Goal: Information Seeking & Learning: Learn about a topic

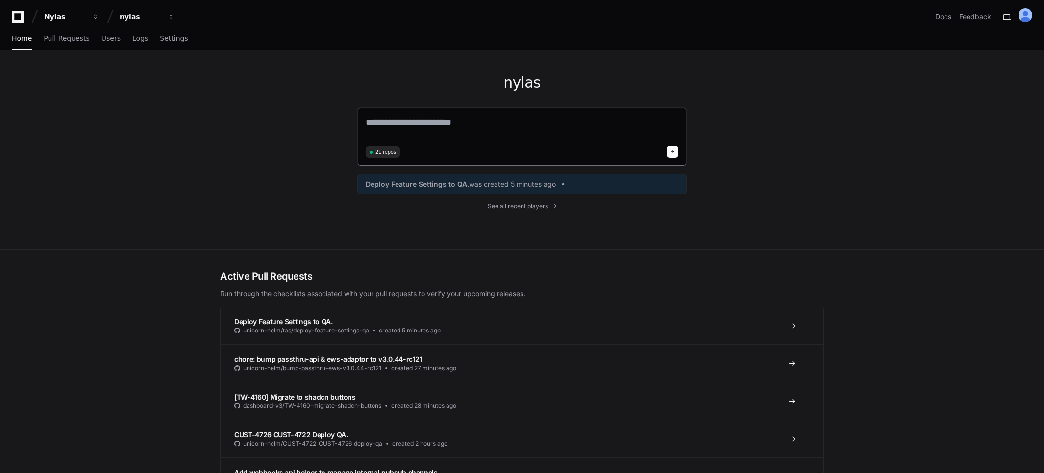
drag, startPoint x: 488, startPoint y: 101, endPoint x: 474, endPoint y: 122, distance: 24.7
click at [476, 118] on div "nylas 21 repos Deploy Feature Settings to QA. was created 5 minutes ago See all…" at bounding box center [521, 149] width 329 height 199
click at [474, 124] on textarea at bounding box center [522, 129] width 313 height 27
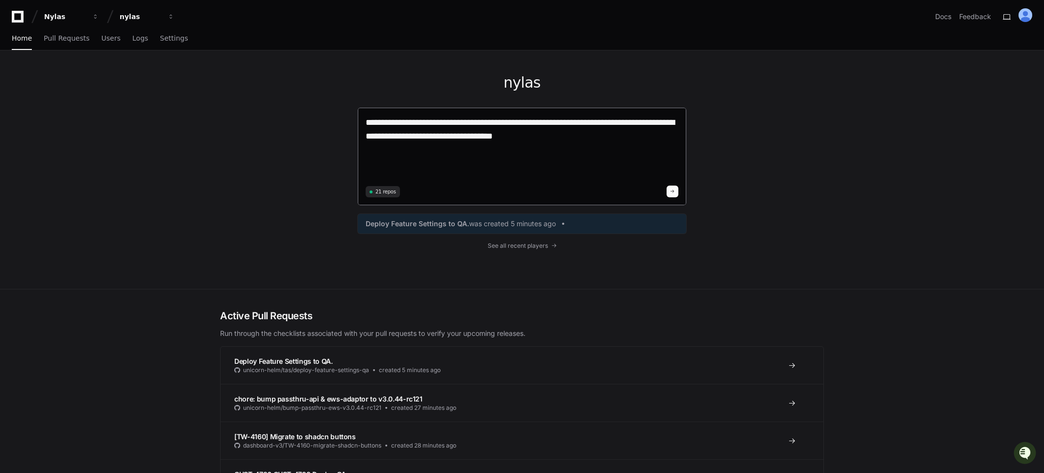
click at [436, 161] on textarea "**********" at bounding box center [522, 149] width 313 height 67
click at [567, 124] on textarea "**********" at bounding box center [522, 149] width 313 height 67
click at [674, 122] on textarea "**********" at bounding box center [522, 149] width 313 height 67
click at [0, 0] on lt-span "**** * **" at bounding box center [0, 0] width 0 height 0
click at [429, 138] on textarea "**********" at bounding box center [522, 149] width 313 height 67
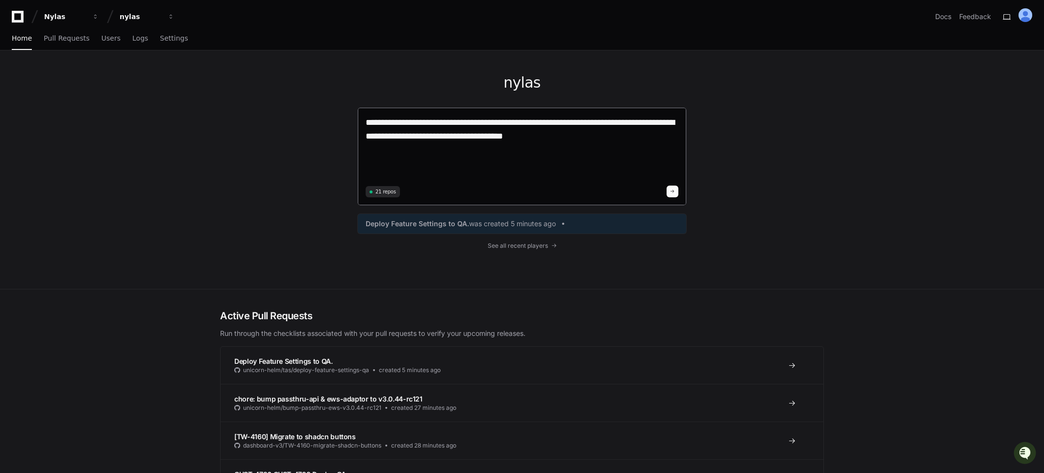
drag, startPoint x: 565, startPoint y: 135, endPoint x: 576, endPoint y: 142, distance: 13.4
click at [565, 135] on textarea "**********" at bounding box center [522, 149] width 313 height 67
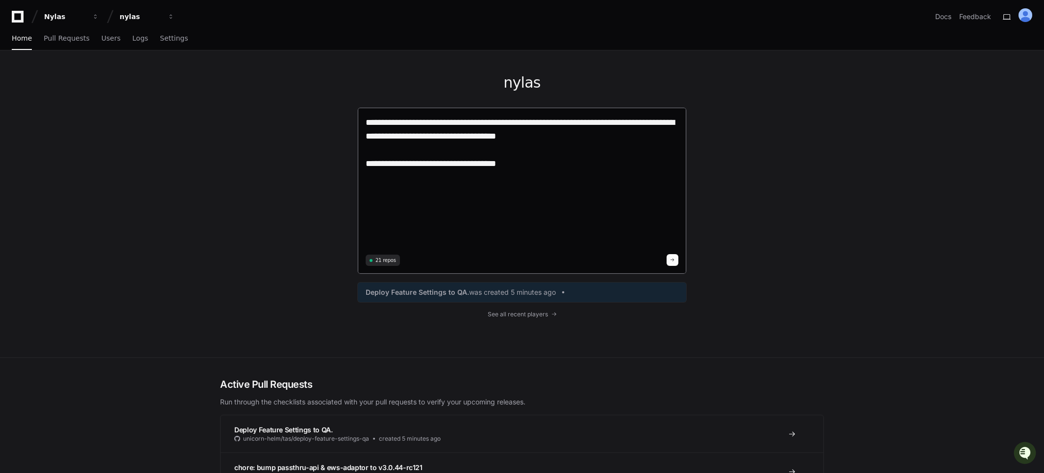
click at [420, 165] on textarea "**********" at bounding box center [522, 184] width 313 height 136
drag, startPoint x: 420, startPoint y: 165, endPoint x: 465, endPoint y: 162, distance: 45.2
click at [465, 162] on textarea "**********" at bounding box center [522, 184] width 313 height 136
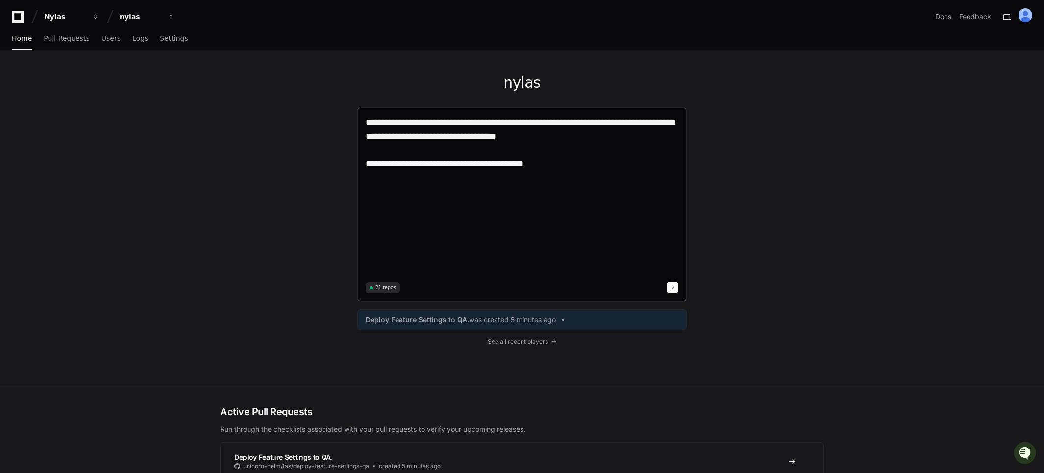
paste textarea "**********"
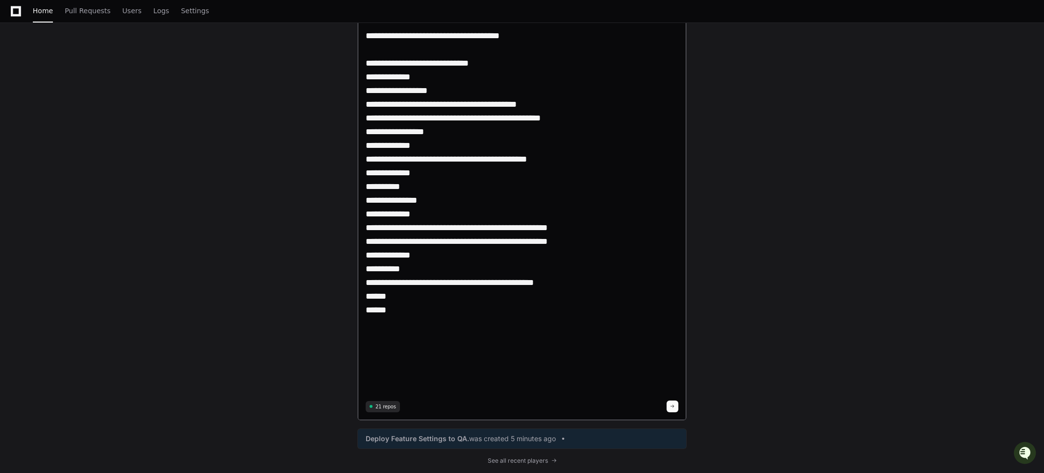
scroll to position [140, 0]
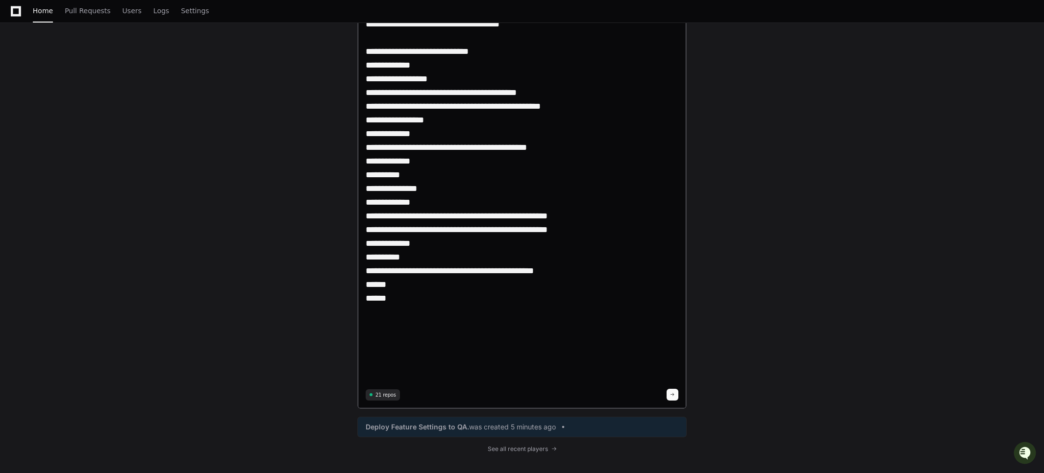
click at [408, 307] on textarea "**********" at bounding box center [522, 181] width 313 height 410
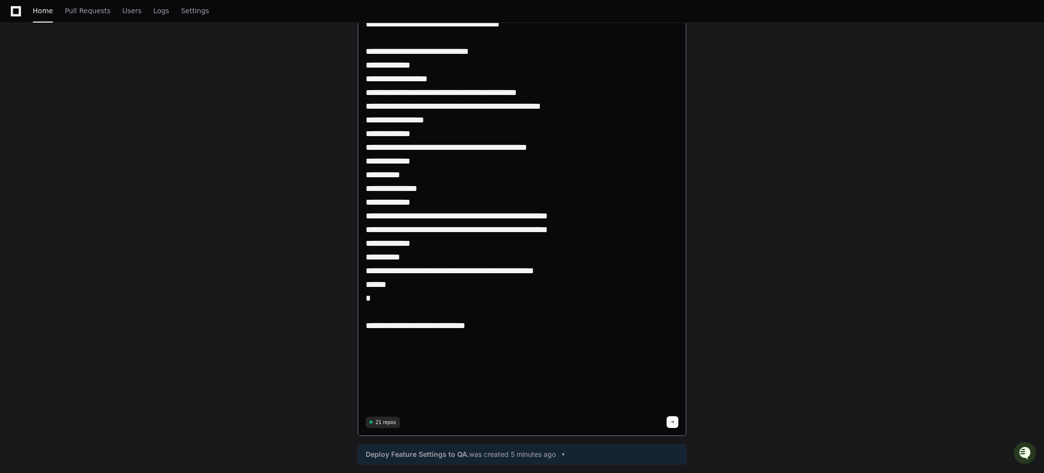
paste textarea "**********"
click at [457, 150] on textarea "**********" at bounding box center [522, 195] width 313 height 438
drag, startPoint x: 457, startPoint y: 150, endPoint x: 515, endPoint y: 147, distance: 57.4
click at [515, 147] on textarea "**********" at bounding box center [522, 195] width 313 height 438
click at [538, 339] on textarea "**********" at bounding box center [522, 195] width 313 height 438
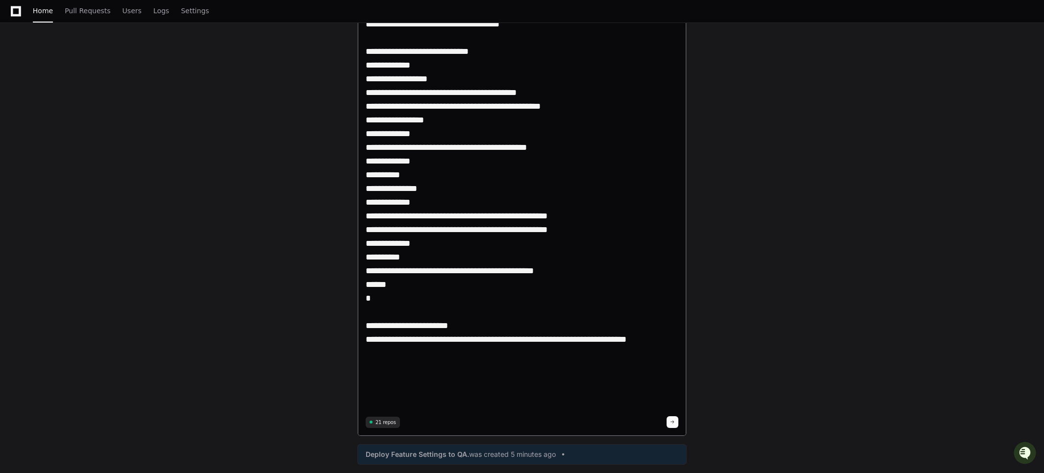
drag, startPoint x: 538, startPoint y: 339, endPoint x: 624, endPoint y: 339, distance: 86.7
click at [624, 339] on textarea "**********" at bounding box center [522, 195] width 313 height 438
paste textarea
click at [644, 344] on textarea "**********" at bounding box center [522, 195] width 313 height 438
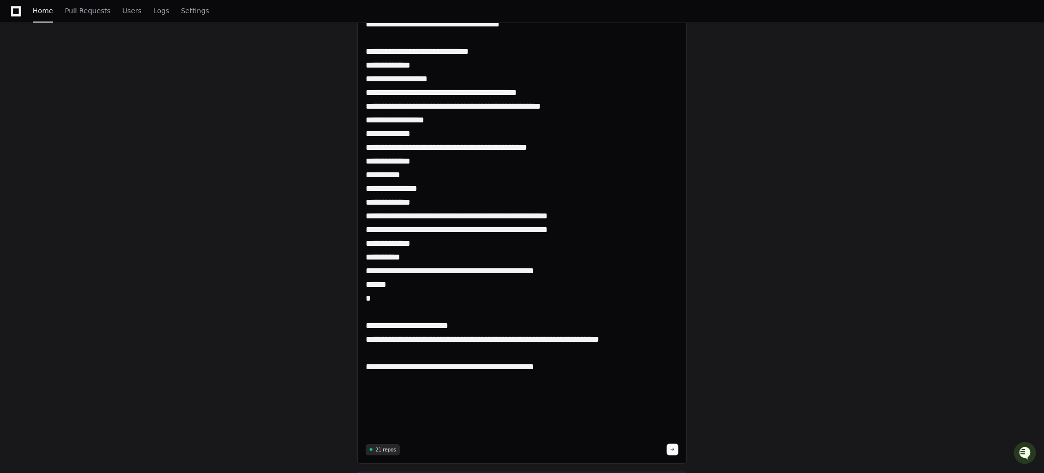
drag, startPoint x: 638, startPoint y: 339, endPoint x: 344, endPoint y: 337, distance: 294.5
click at [344, 337] on div "**********" at bounding box center [521, 229] width 627 height 637
click at [574, 364] on textarea "**********" at bounding box center [522, 208] width 313 height 465
paste textarea "**********"
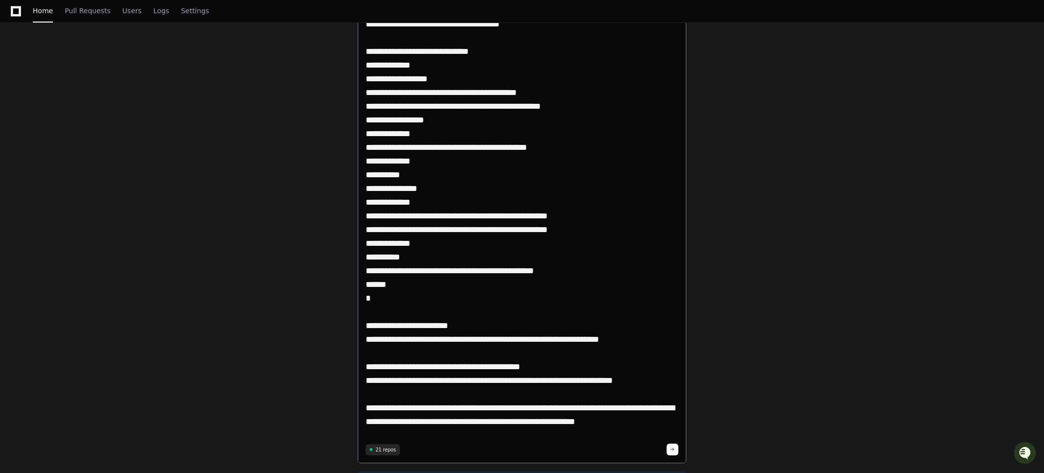
type textarea "**********"
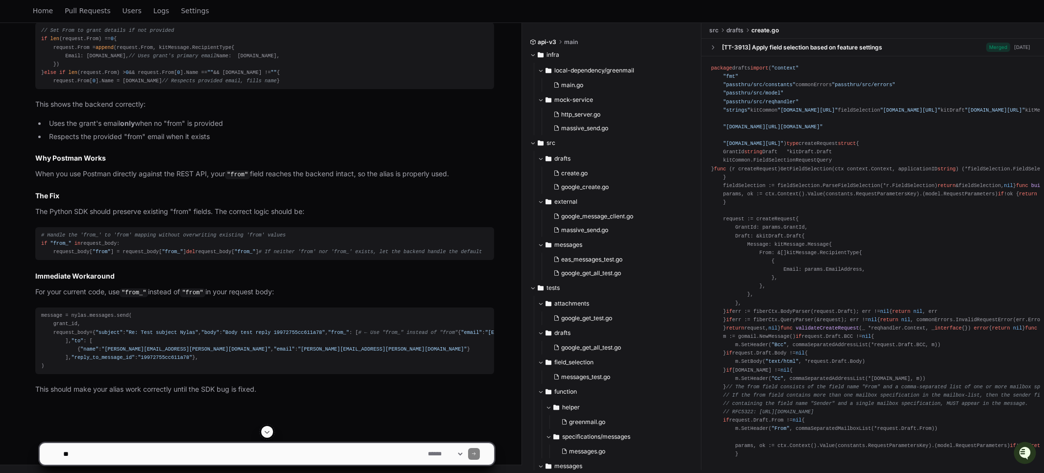
scroll to position [1345, 0]
click at [135, 289] on code ""from_"" at bounding box center [134, 293] width 28 height 9
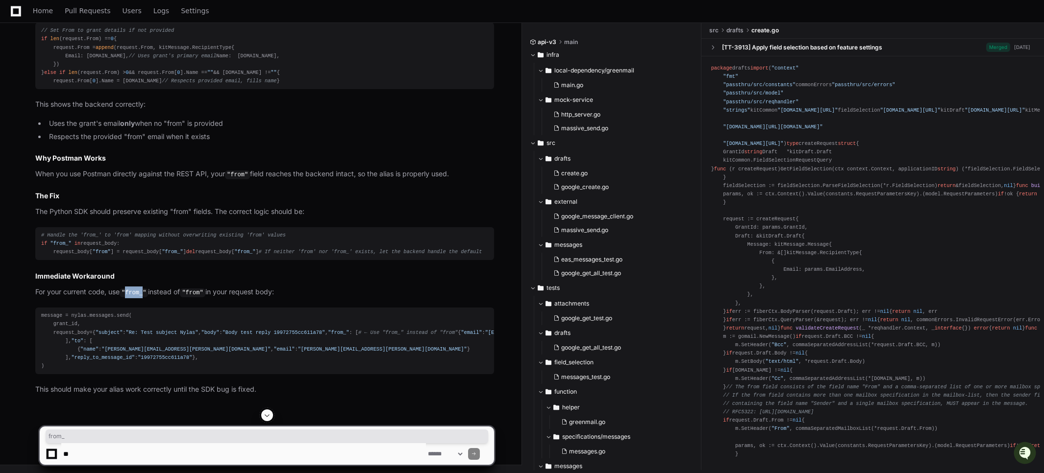
click at [135, 289] on code ""from_"" at bounding box center [134, 293] width 28 height 9
copy code "from_"
click at [153, 456] on textarea at bounding box center [243, 454] width 365 height 22
paste textarea "**********"
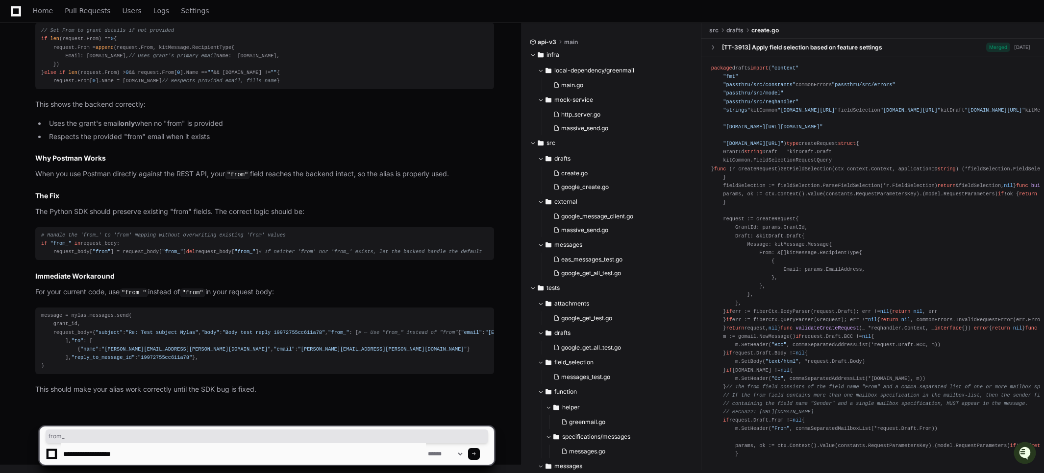
type textarea "**********"
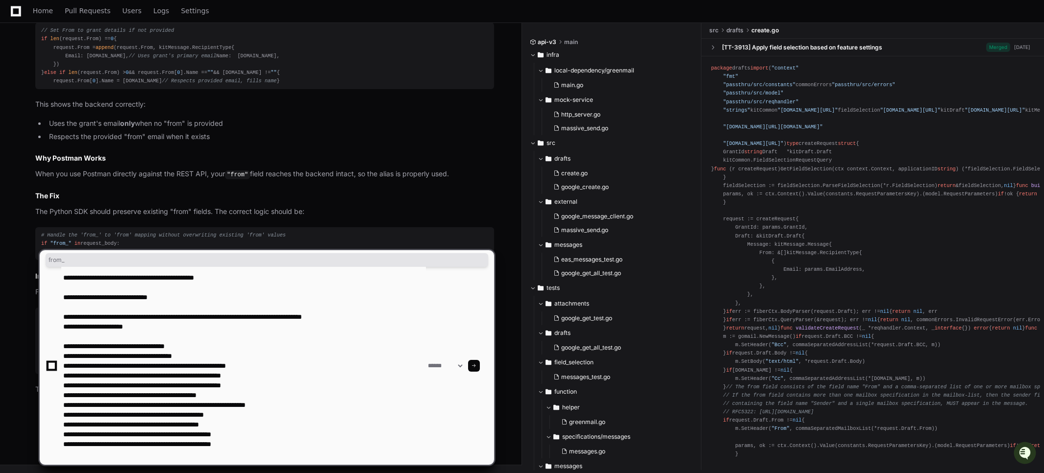
click at [316, 413] on textarea at bounding box center [243, 366] width 365 height 198
click at [310, 440] on textarea at bounding box center [243, 366] width 365 height 198
click at [290, 444] on textarea at bounding box center [243, 366] width 365 height 198
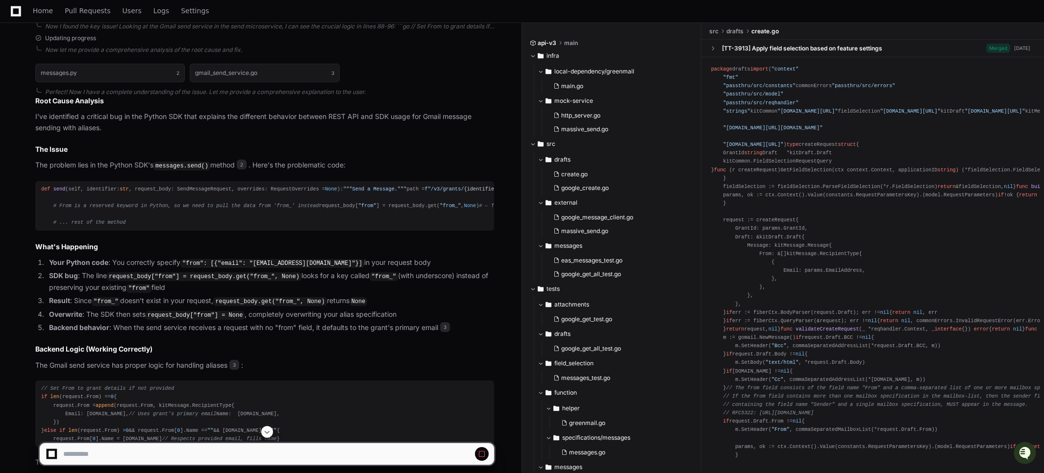
scroll to position [812, 0]
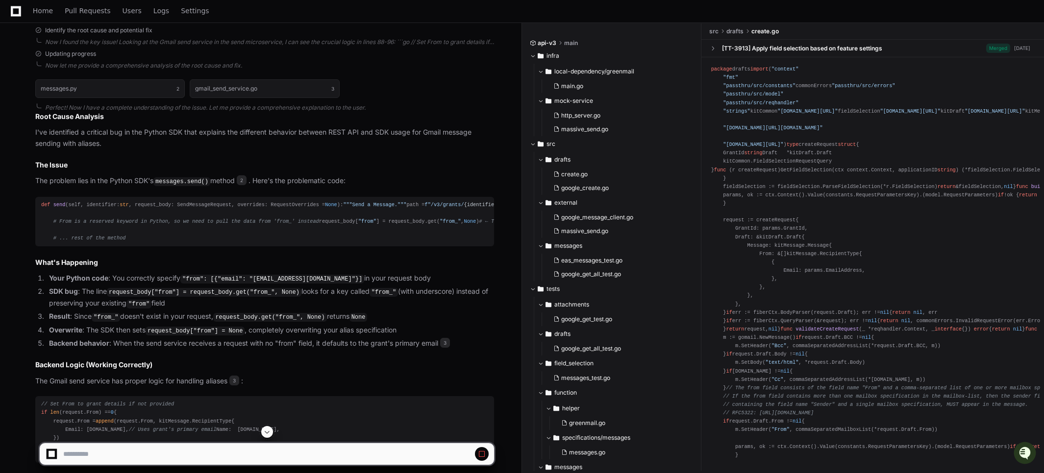
click at [131, 188] on article "Root Cause Analysis I've identified a critical bug in the Python SDK that expla…" at bounding box center [264, 441] width 459 height 658
click at [324, 337] on li "Overwrite : The SDK then sets request_body["from"] = None , completely overwrit…" at bounding box center [270, 331] width 448 height 12
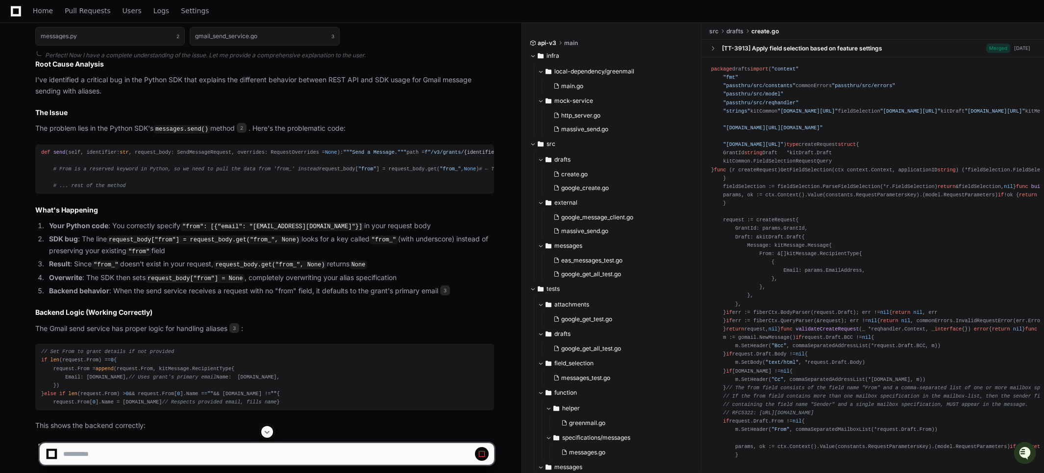
scroll to position [865, 0]
click at [236, 333] on span "3" at bounding box center [234, 328] width 10 height 10
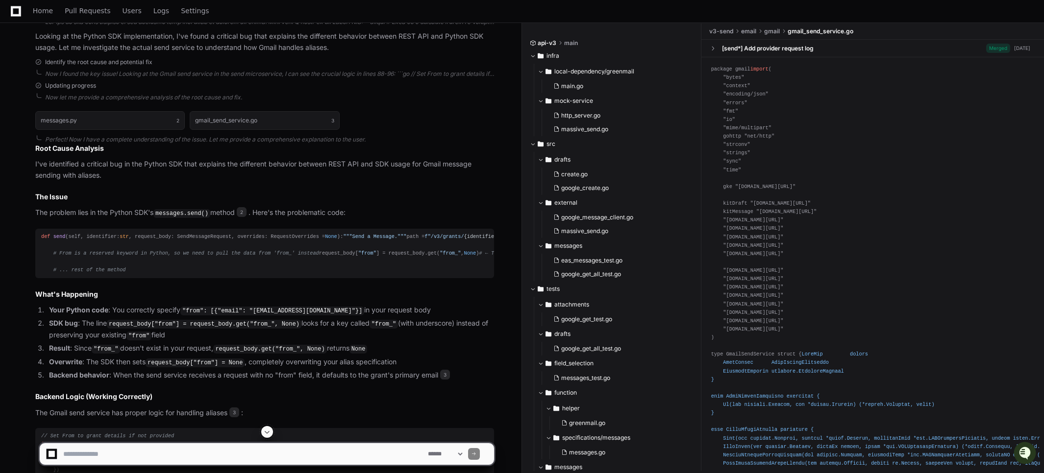
scroll to position [780, 0]
click at [37, 147] on h2 "Root Cause Analysis" at bounding box center [264, 150] width 459 height 10
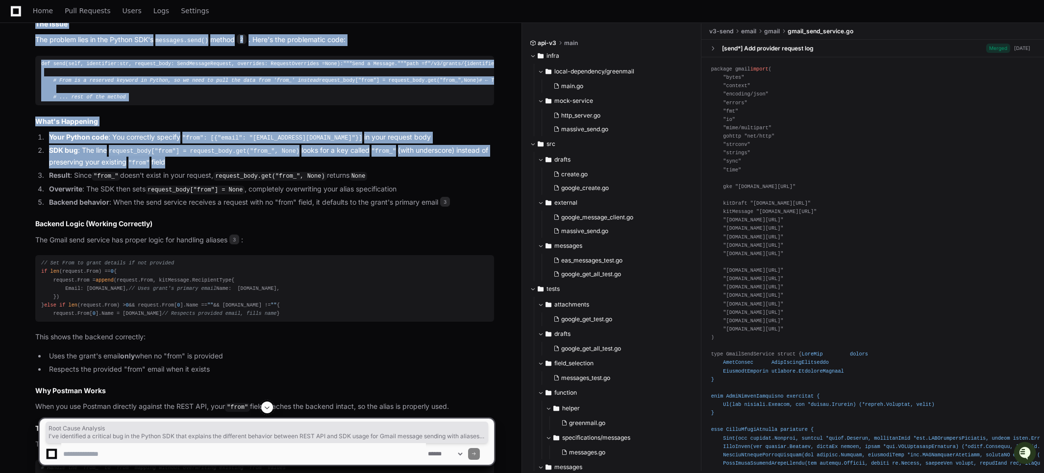
scroll to position [959, 0]
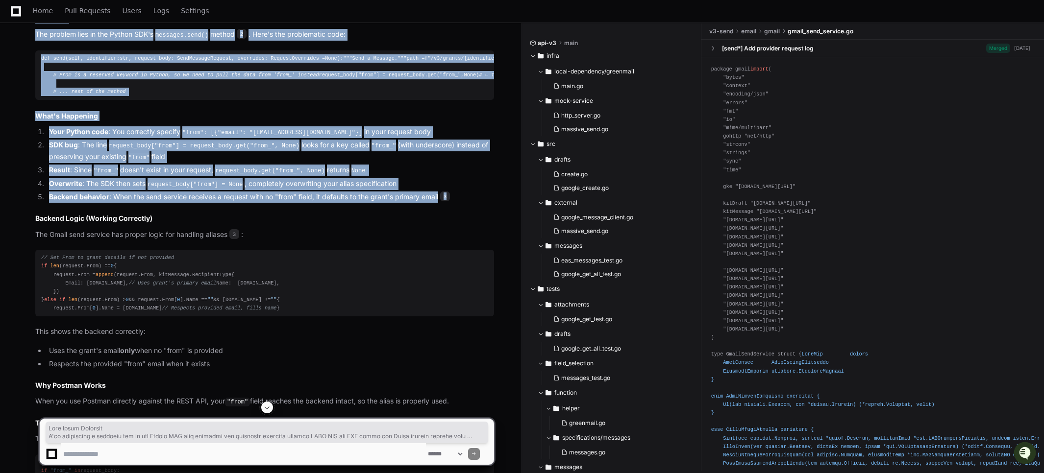
drag, startPoint x: 37, startPoint y: 147, endPoint x: 471, endPoint y: 236, distance: 443.6
click at [471, 236] on article "Root Cause Analysis I've identified a critical bug in the Python SDK that expla…" at bounding box center [264, 294] width 459 height 658
copy article "Lore Ipsum Dolorsit A'co adipiscing e seddoeiu tem in utl Etdolo MAG aliq enima…"
click at [38, 10] on span "Home" at bounding box center [43, 11] width 20 height 6
click at [119, 203] on ol "Your Python code : You correctly specify "from": [{"email": "[EMAIL_ADDRESS][DO…" at bounding box center [264, 164] width 459 height 76
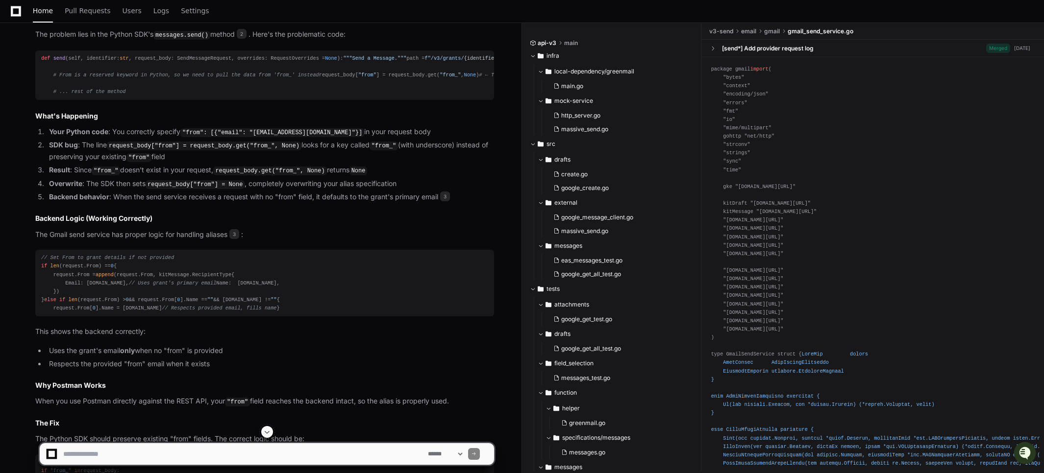
click at [53, 78] on span "# From is a reserved keyword in Python, so we need to pull the data from 'from_…" at bounding box center [186, 75] width 266 height 6
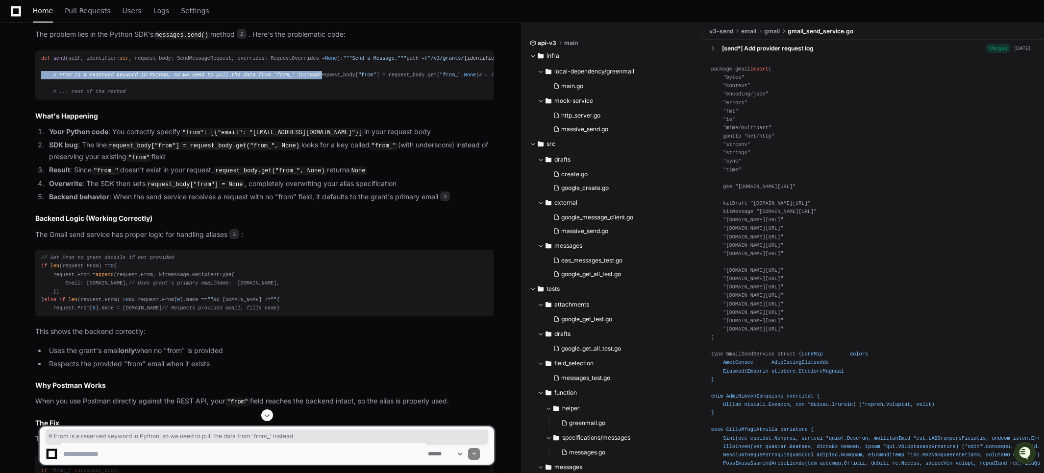
click at [53, 78] on span "# From is a reserved keyword in Python, so we need to pull the data from 'from_…" at bounding box center [186, 75] width 266 height 6
copy div "# From is a reserved keyword in Python, so we need to pull the data from 'from_…"
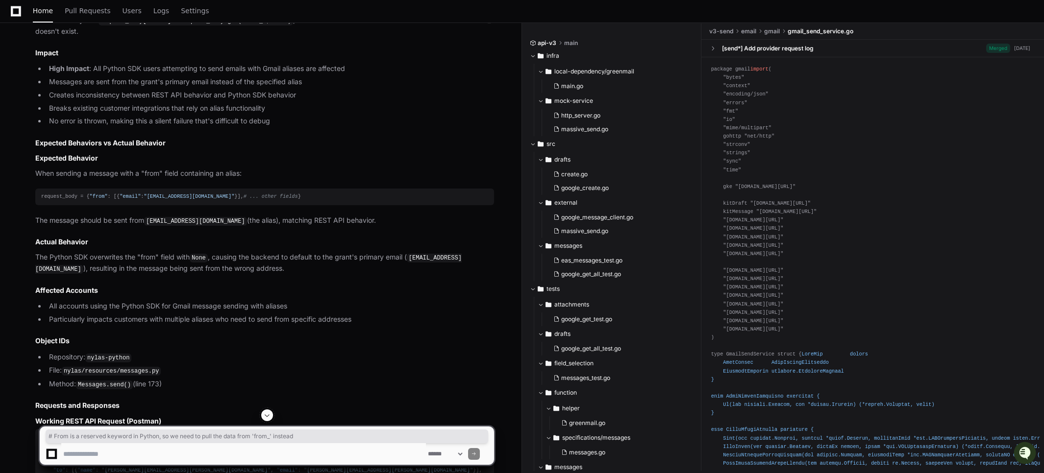
scroll to position [1995, 0]
copy article "[v3] Python SDK overwrites 'from' field in messages.send(), breaking Gmail alia…"
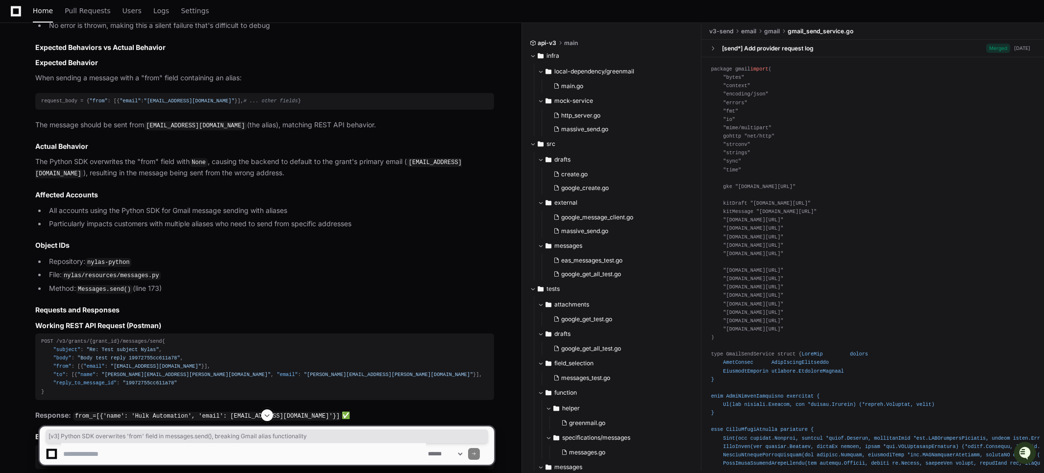
scroll to position [1998, 0]
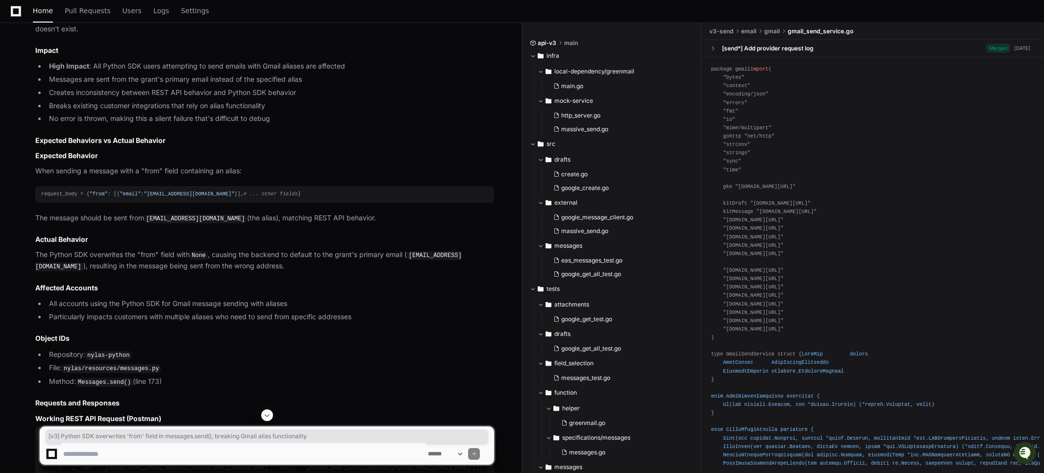
click at [41, 35] on p "The Python SDK's messages.send() method contains a bug that overwrites any exis…" at bounding box center [264, 12] width 459 height 46
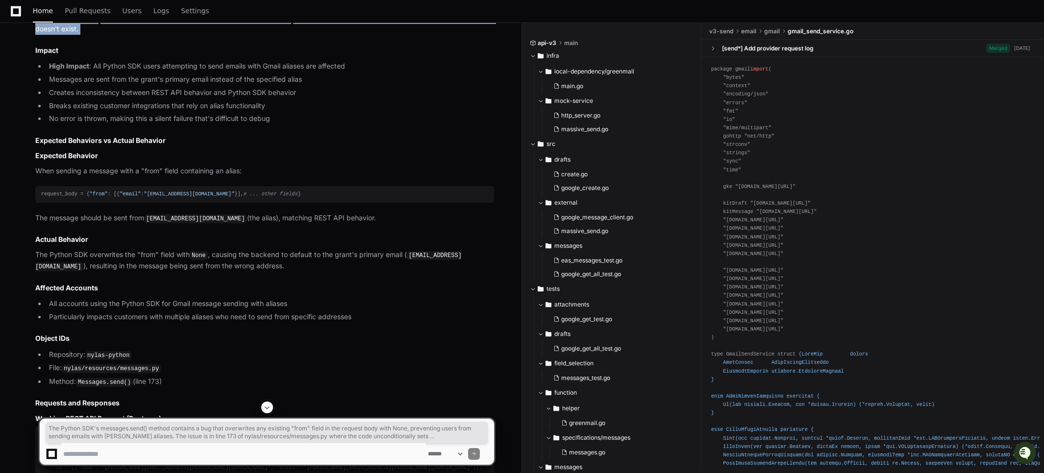
drag, startPoint x: 41, startPoint y: 166, endPoint x: 121, endPoint y: 204, distance: 88.1
click at [121, 35] on p "The Python SDK's messages.send() method contains a bug that overwrites any exis…" at bounding box center [264, 12] width 459 height 46
copy article "The Python SDK's messages.send() method contains a bug that overwrites any exis…"
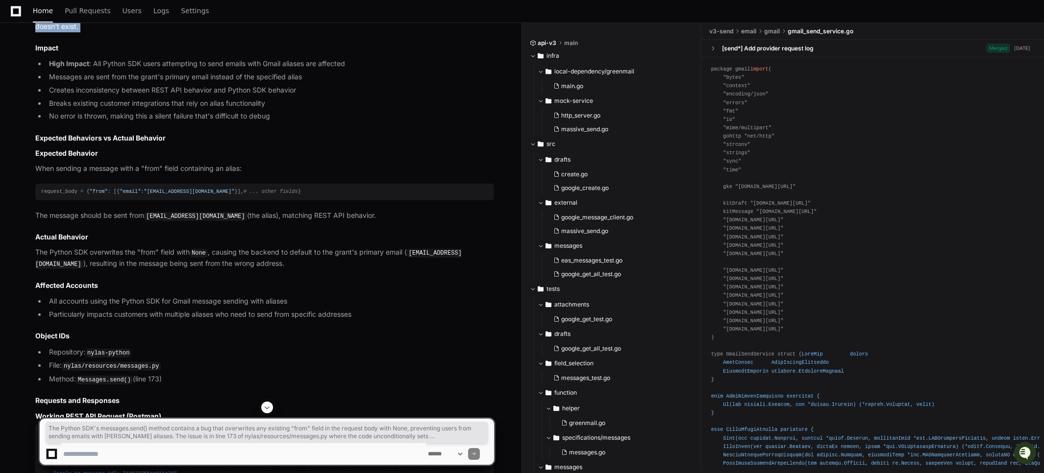
click at [52, 68] on strong "High Impact" at bounding box center [69, 63] width 40 height 8
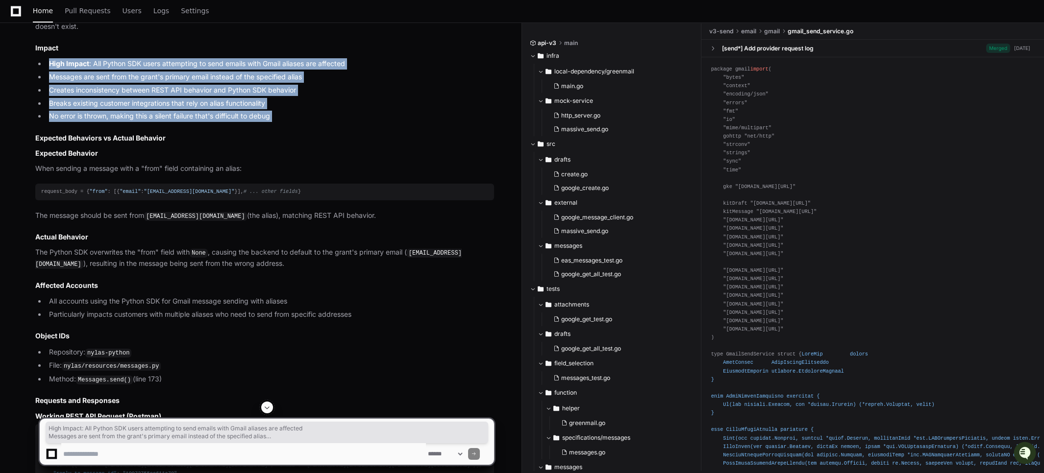
drag, startPoint x: 87, startPoint y: 235, endPoint x: 277, endPoint y: 282, distance: 196.3
click at [277, 122] on ul "High Impact : All Python SDK users attempting to send emails with Gmail aliases…" at bounding box center [264, 90] width 459 height 64
copy article "High Impact : All Python SDK users attempting to send emails with Gmail aliases…"
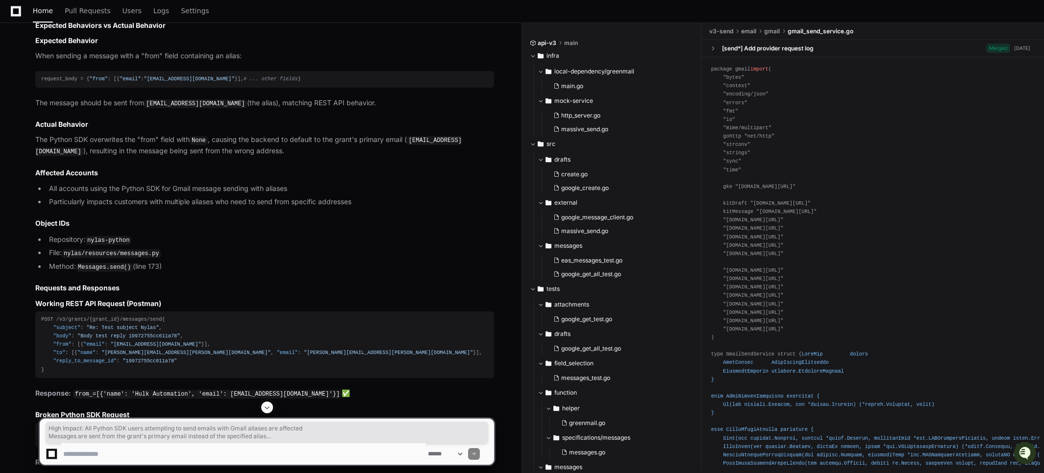
scroll to position [2123, 0]
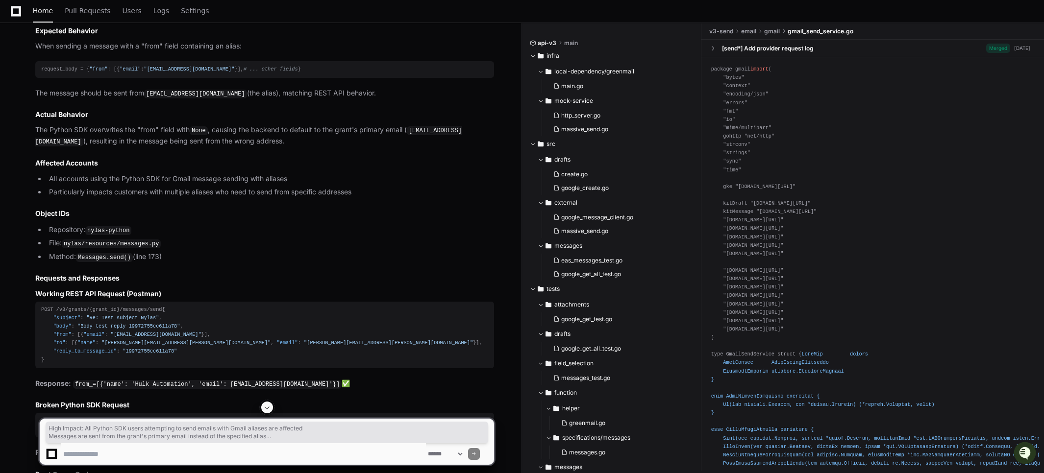
click at [57, 74] on div "request_body = { "from" : [{ "email" : "[EMAIL_ADDRESS][DOMAIN_NAME]" }], # ...…" at bounding box center [264, 69] width 447 height 8
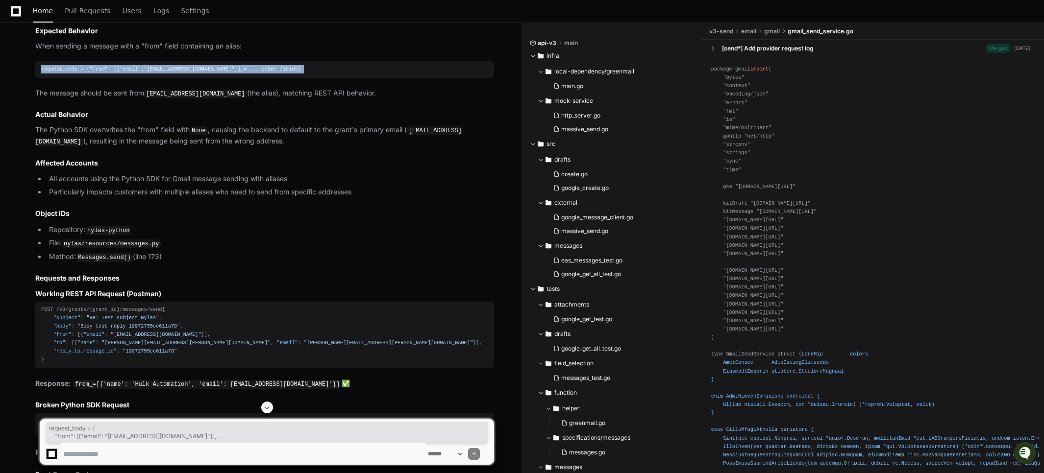
drag, startPoint x: 48, startPoint y: 263, endPoint x: 35, endPoint y: 225, distance: 39.7
click at [35, 225] on article "JIRA Ticket Title [v3] Python SDK overwrites 'from' field in messages.send(), b…" at bounding box center [264, 350] width 459 height 1124
click at [407, 99] on p "The message should be sent from [EMAIL_ADDRESS][DOMAIN_NAME] (the alias), match…" at bounding box center [264, 94] width 459 height 12
drag, startPoint x: 310, startPoint y: 284, endPoint x: 36, endPoint y: 218, distance: 281.2
click at [36, 218] on article "JIRA Ticket Title [v3] Python SDK overwrites 'from' field in messages.send(), b…" at bounding box center [264, 350] width 459 height 1124
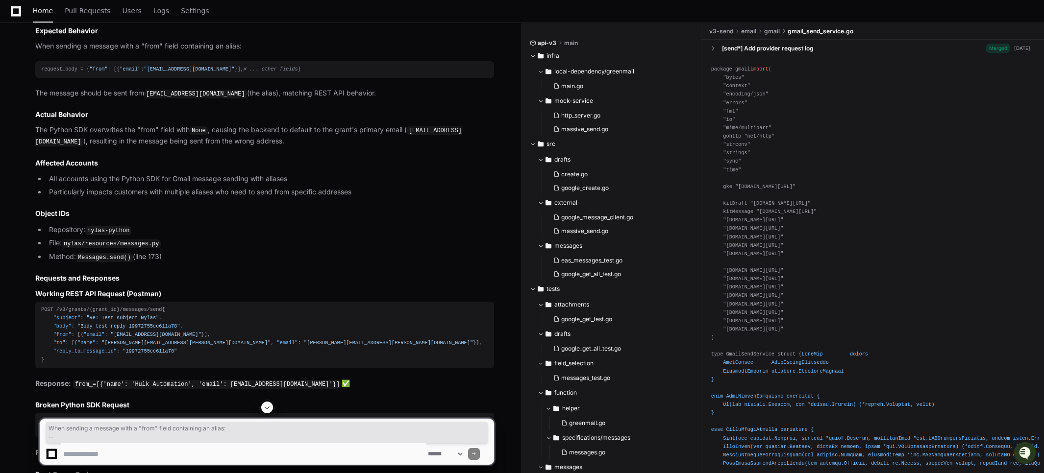
copy article "When sending a message with a "from" field containing an alias: request_body = …"
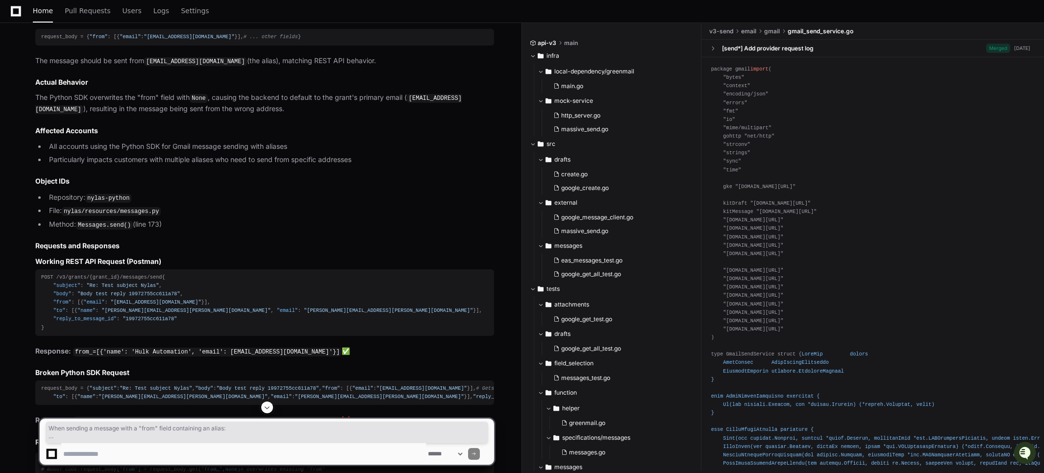
scroll to position [2166, 0]
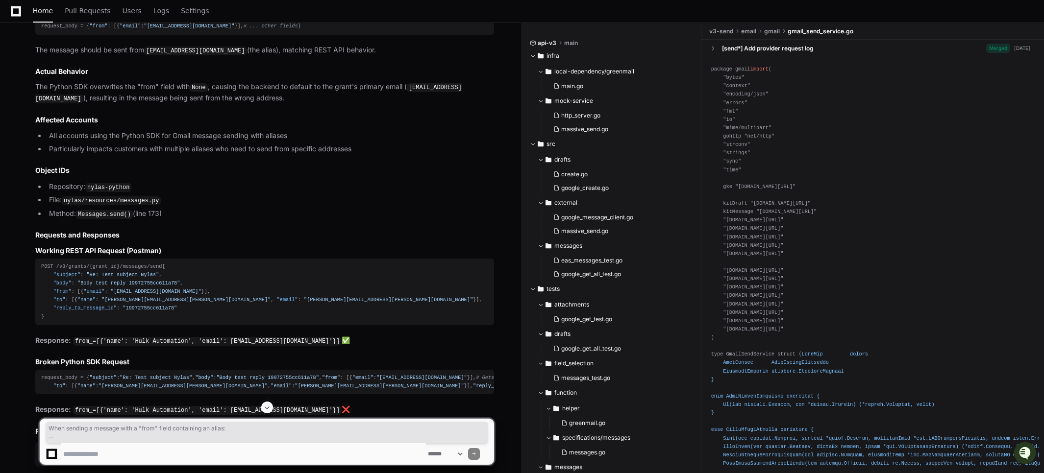
click at [36, 104] on p "The Python SDK overwrites the "from" field with None , causing the backend to d…" at bounding box center [264, 92] width 459 height 23
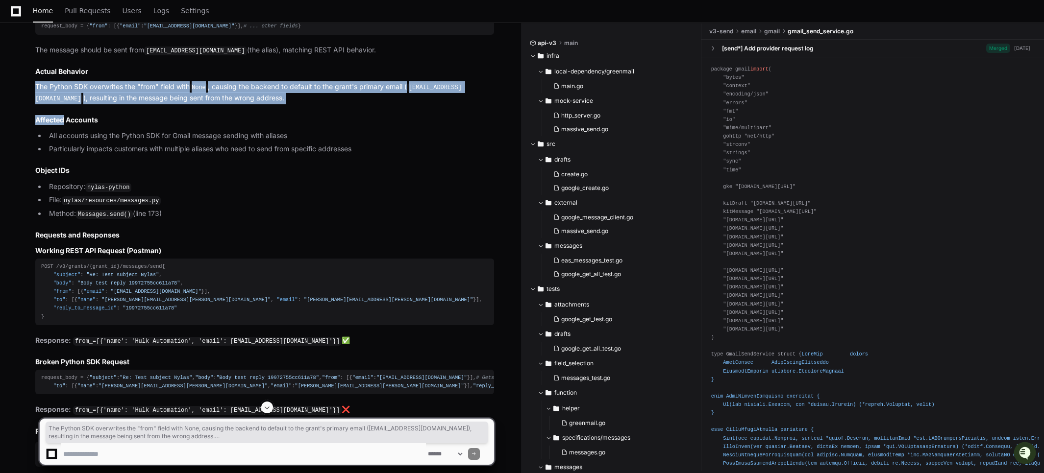
drag, startPoint x: 36, startPoint y: 278, endPoint x: 335, endPoint y: 300, distance: 299.7
click at [335, 300] on article "JIRA Ticket Title [v3] Python SDK overwrites 'from' field in messages.send(), b…" at bounding box center [264, 307] width 459 height 1124
copy article "The Python SDK overwrites the "from" field with None , causing the backend to d…"
click at [38, 104] on p "The Python SDK overwrites the "from" field with None , causing the backend to d…" at bounding box center [264, 92] width 459 height 23
drag, startPoint x: 50, startPoint y: 280, endPoint x: 329, endPoint y: 291, distance: 279.5
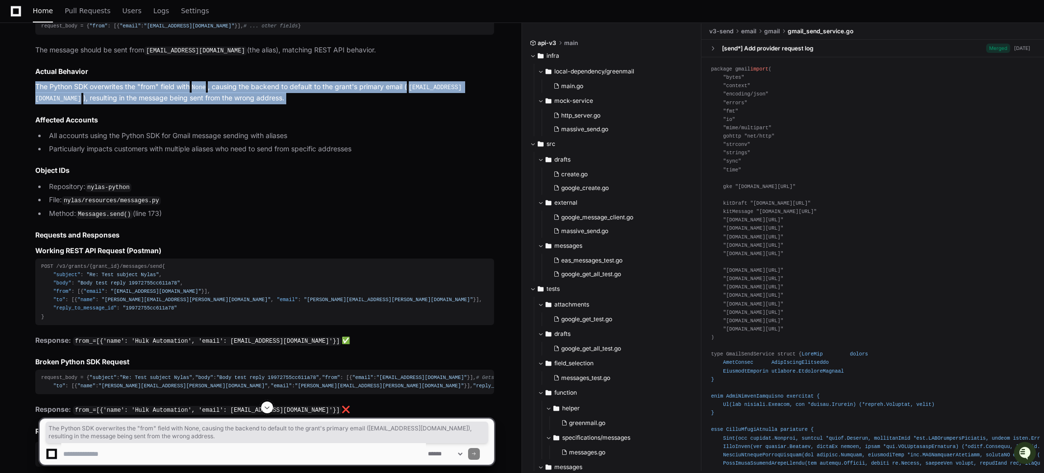
click at [329, 104] on p "The Python SDK overwrites the "from" field with None , causing the backend to d…" at bounding box center [264, 92] width 459 height 23
copy article "The Python SDK overwrites the "from" field with None , causing the backend to d…"
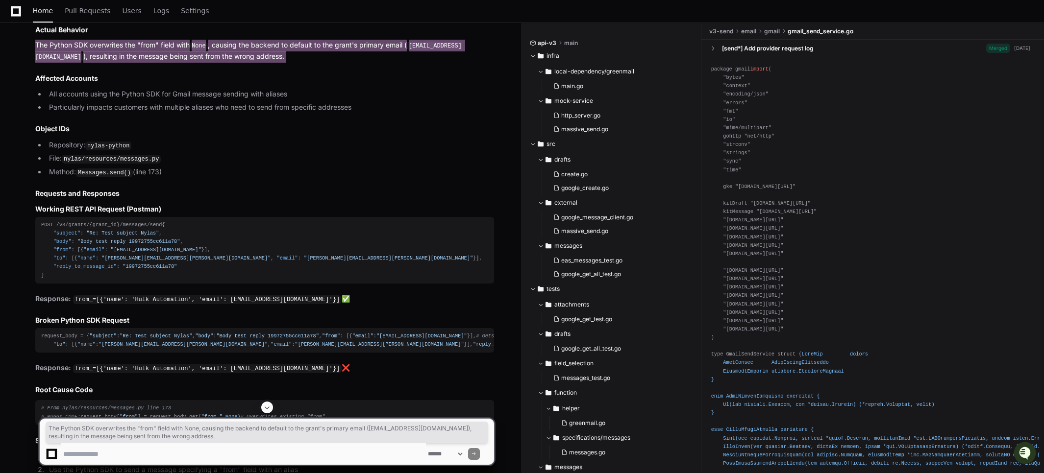
scroll to position [2209, 0]
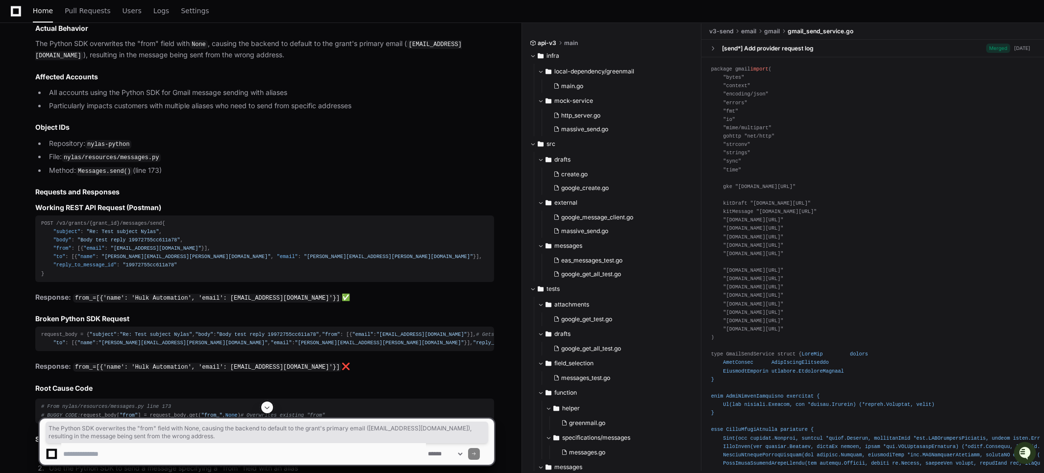
click at [54, 98] on li "All accounts using the Python SDK for Gmail message sending with aliases" at bounding box center [270, 92] width 448 height 11
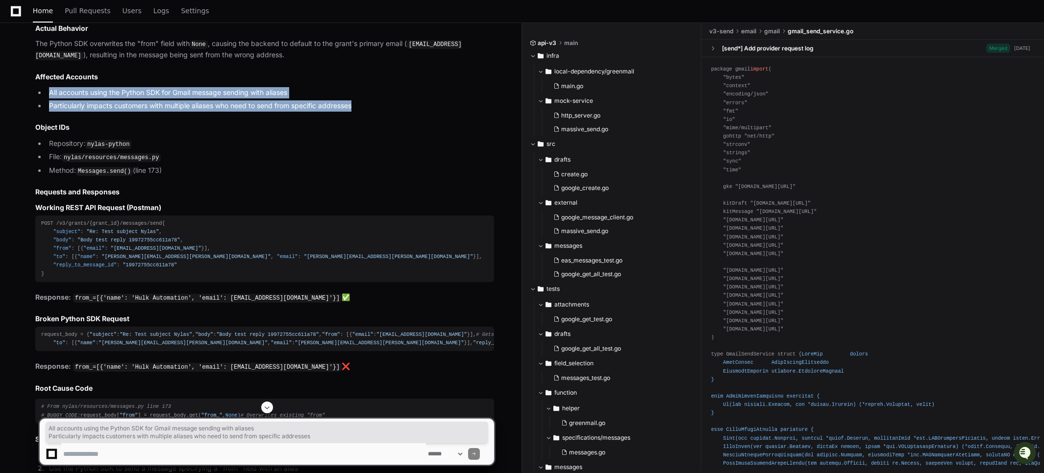
drag, startPoint x: 54, startPoint y: 282, endPoint x: 332, endPoint y: 302, distance: 278.1
click at [332, 112] on ul "All accounts using the Python SDK for Gmail message sending with aliases Partic…" at bounding box center [264, 99] width 459 height 25
copy ul "All accounts using the Python SDK for Gmail message sending with aliases Partic…"
click at [41, 33] on h3 "Actual Behavior" at bounding box center [264, 29] width 459 height 10
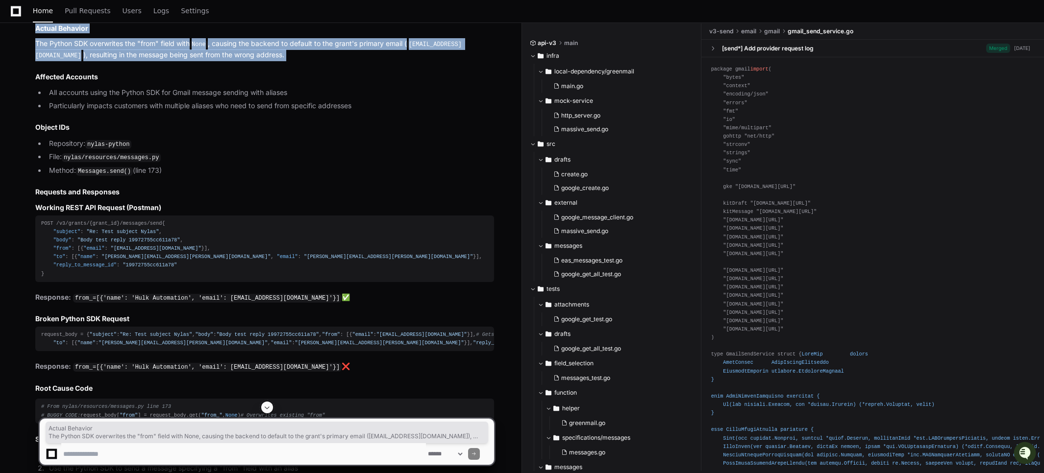
drag, startPoint x: 46, startPoint y: 222, endPoint x: 337, endPoint y: 251, distance: 292.6
click at [337, 251] on article "JIRA Ticket Title [v3] Python SDK overwrites 'from' field in messages.send(), b…" at bounding box center [264, 264] width 459 height 1124
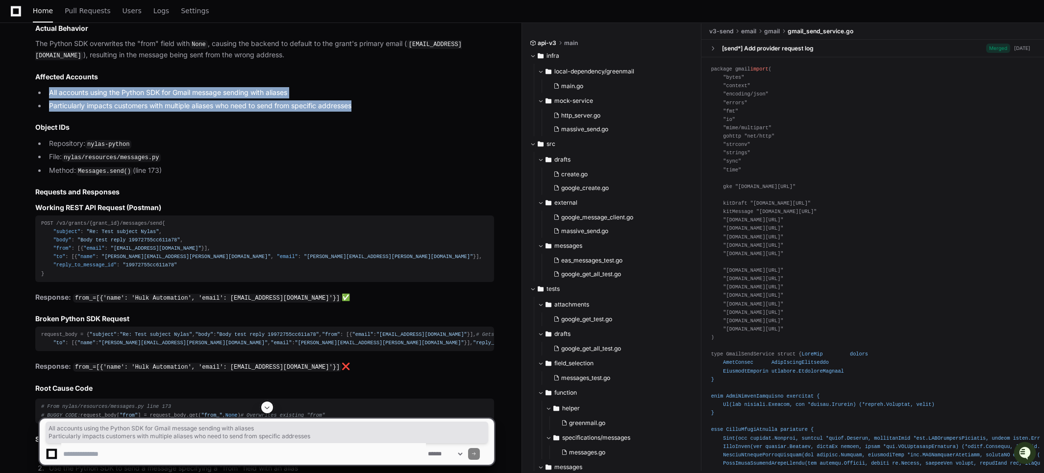
drag, startPoint x: 51, startPoint y: 285, endPoint x: 362, endPoint y: 304, distance: 311.3
click at [362, 112] on ul "All accounts using the Python SDK for Gmail message sending with aliases Partic…" at bounding box center [264, 99] width 459 height 25
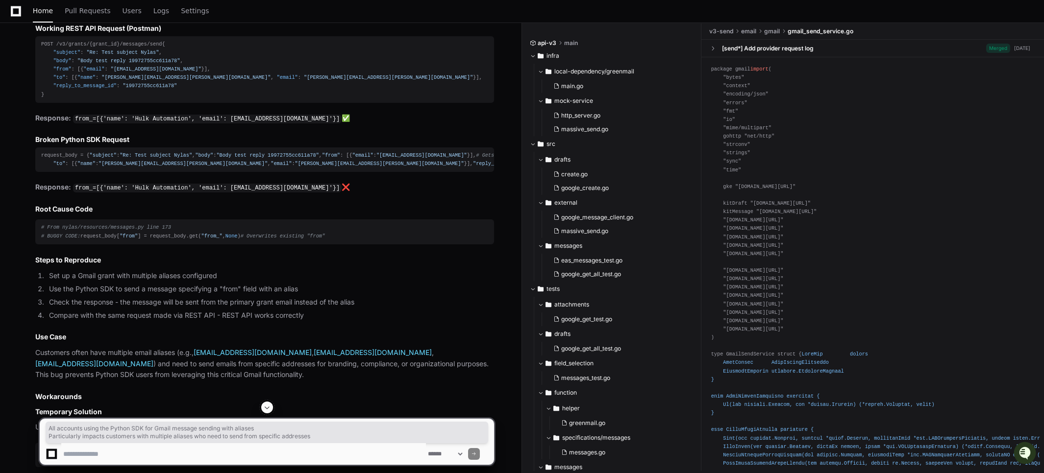
scroll to position [2413, 0]
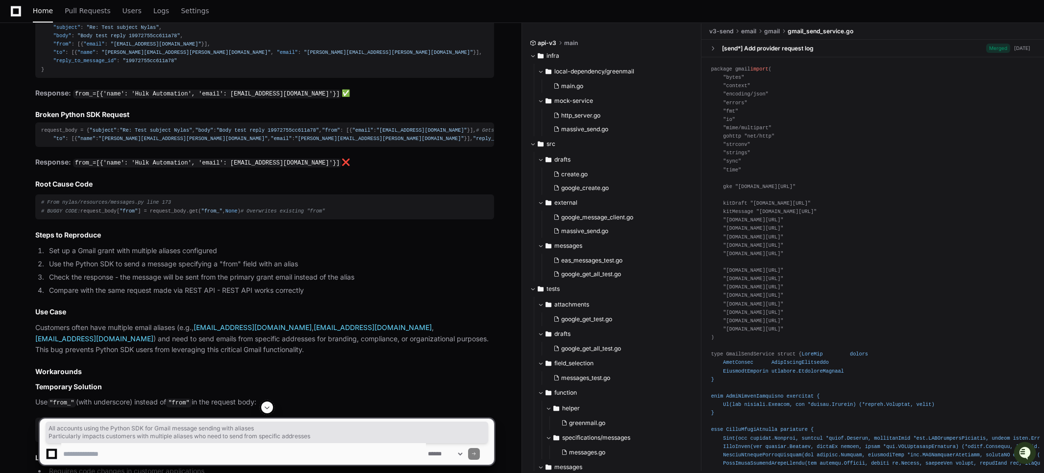
click at [42, 8] on h3 "Working REST API Request (Postman)" at bounding box center [264, 4] width 459 height 10
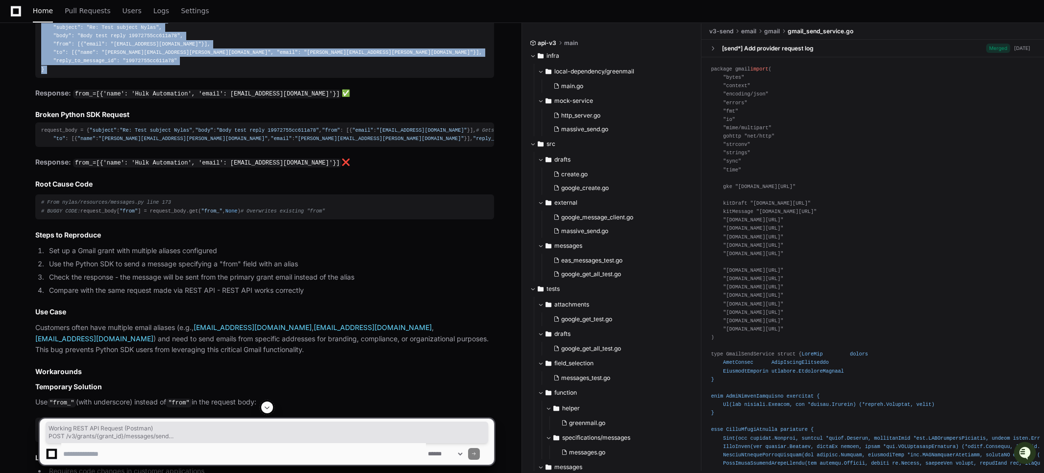
drag, startPoint x: 42, startPoint y: 193, endPoint x: 111, endPoint y: 269, distance: 102.4
click at [111, 269] on article "JIRA Ticket Title [v3] Python SDK overwrites 'from' field in messages.send(), b…" at bounding box center [264, 60] width 459 height 1124
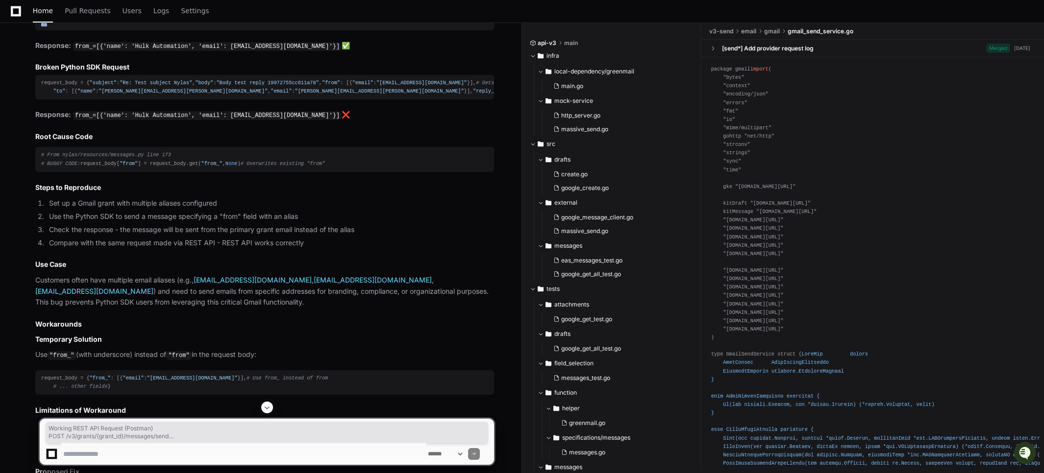
scroll to position [2461, 0]
click at [39, 49] on strong "Response:" at bounding box center [53, 45] width 36 height 8
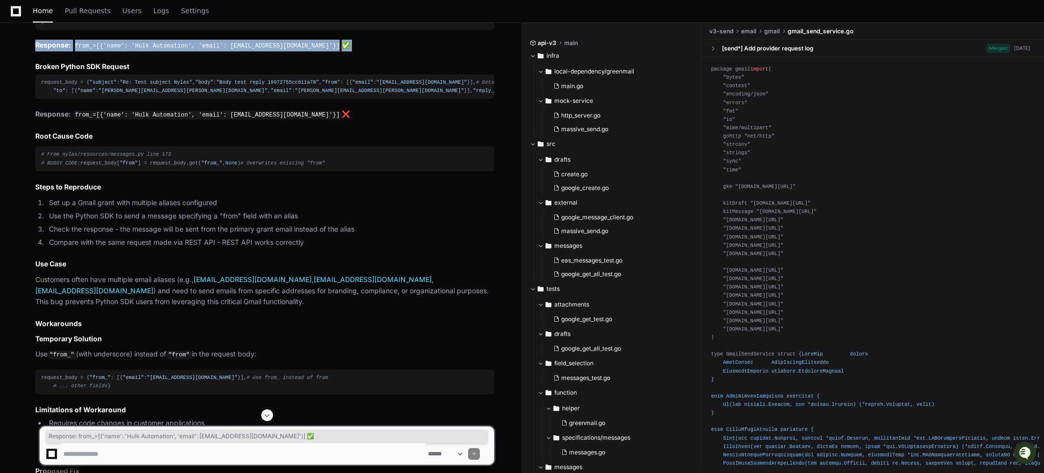
drag, startPoint x: 39, startPoint y: 244, endPoint x: 352, endPoint y: 249, distance: 313.2
click at [352, 51] on p "Response: from_=[{'name': 'Hulk Automation', 'email': [EMAIL_ADDRESS][DOMAIN_NA…" at bounding box center [264, 46] width 459 height 12
click at [39, 72] on h3 "Broken Python SDK Request" at bounding box center [264, 67] width 459 height 10
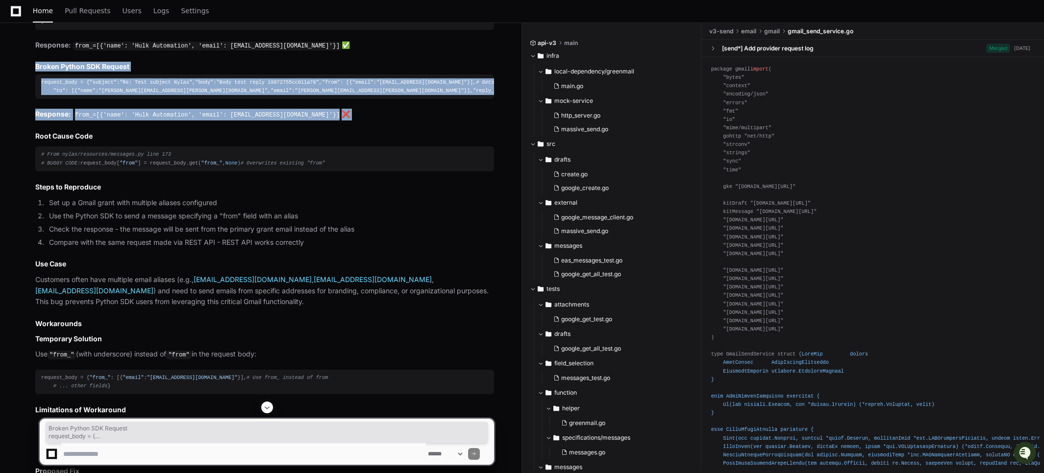
drag, startPoint x: 39, startPoint y: 268, endPoint x: 358, endPoint y: 358, distance: 331.9
click at [358, 358] on article "JIRA Ticket Title [v3] Python SDK overwrites 'from' field in messages.send(), b…" at bounding box center [264, 12] width 459 height 1124
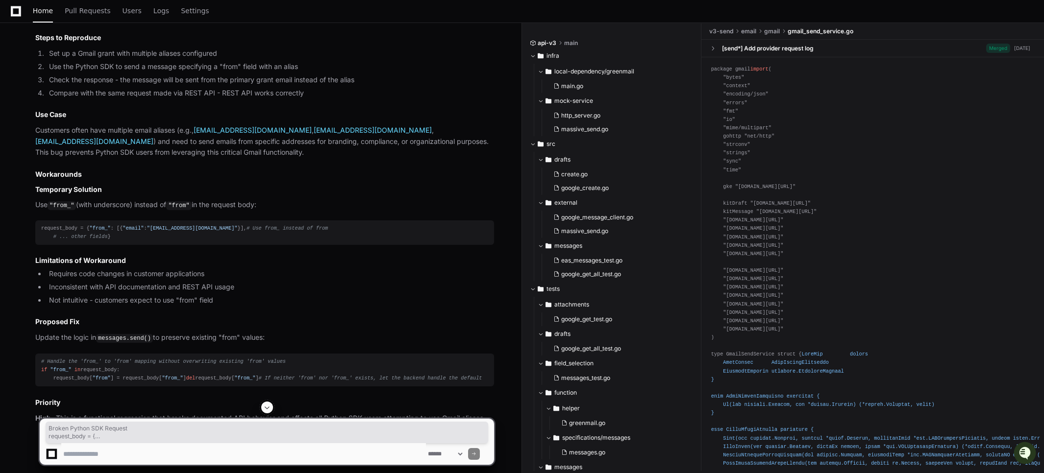
scroll to position [2614, 0]
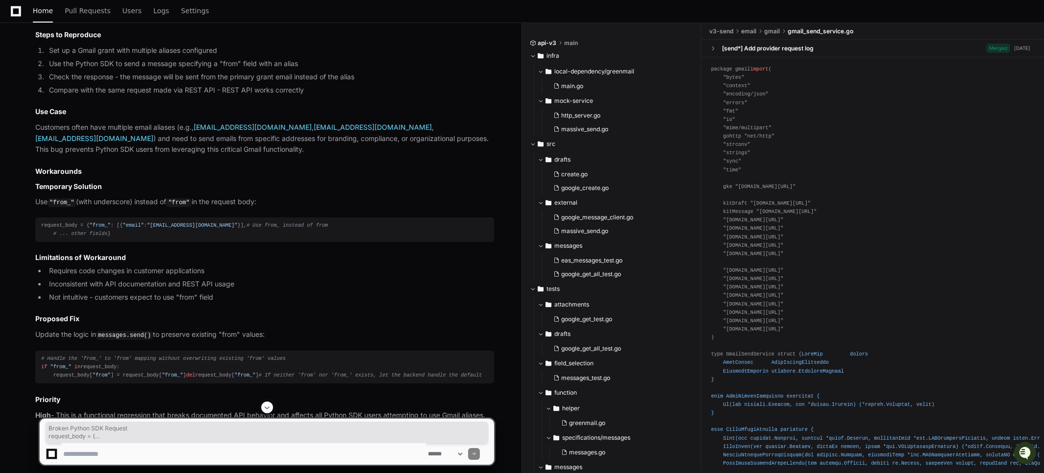
drag, startPoint x: 39, startPoint y: 224, endPoint x: 303, endPoint y: 258, distance: 266.8
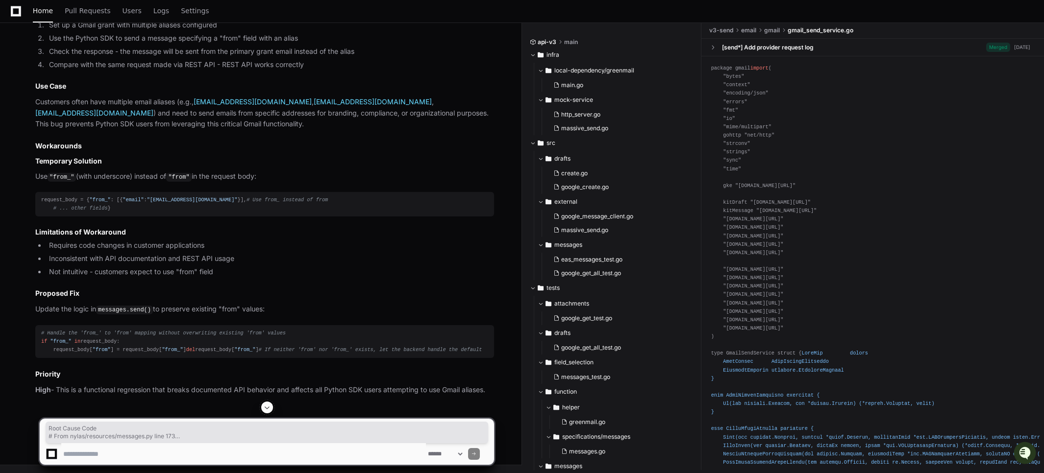
scroll to position [2683, 0]
click at [40, 14] on h2 "Steps to Reproduce" at bounding box center [264, 9] width 459 height 10
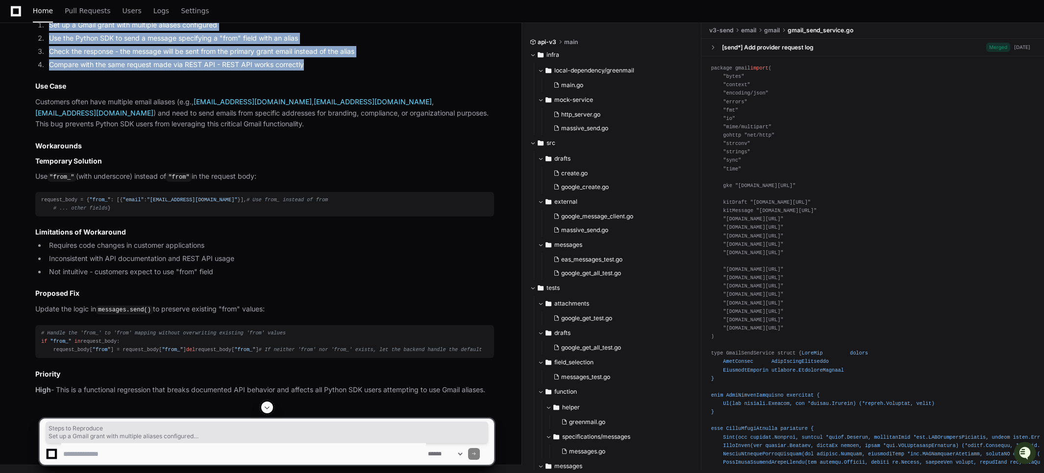
drag, startPoint x: 40, startPoint y: 214, endPoint x: 299, endPoint y: 277, distance: 267.3
click at [53, 31] on li "Set up a Gmail grant with multiple aliases configured" at bounding box center [270, 25] width 448 height 11
drag, startPoint x: 53, startPoint y: 232, endPoint x: 322, endPoint y: 268, distance: 272.0
click at [322, 70] on ol "Set up a Gmail grant with multiple aliases configured Use the Python SDK to sen…" at bounding box center [264, 45] width 459 height 50
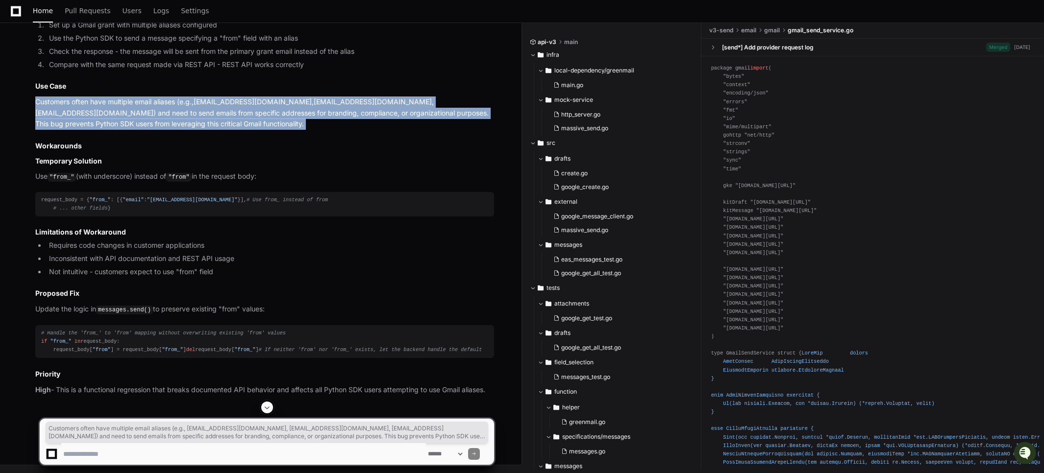
drag, startPoint x: 67, startPoint y: 314, endPoint x: 180, endPoint y: 329, distance: 114.7
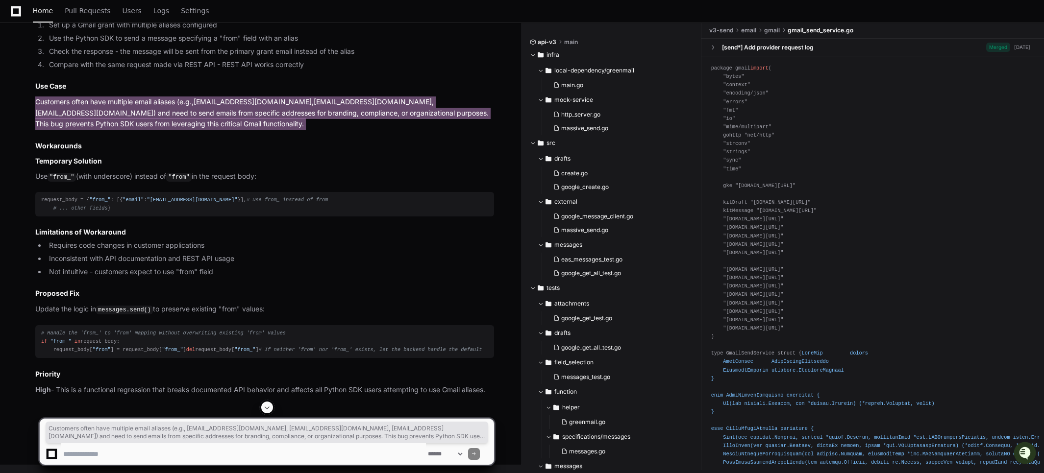
scroll to position [2843, 0]
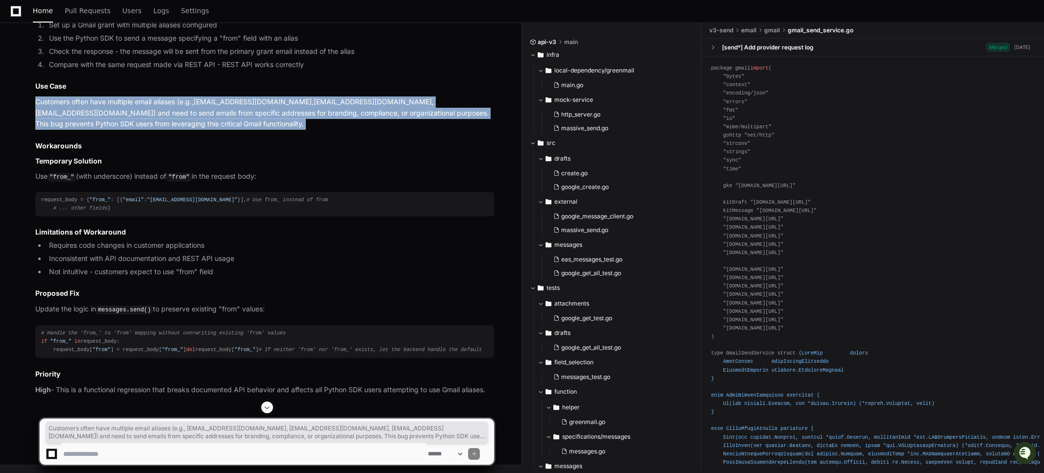
click at [38, 166] on h3 "Temporary Solution" at bounding box center [264, 161] width 459 height 10
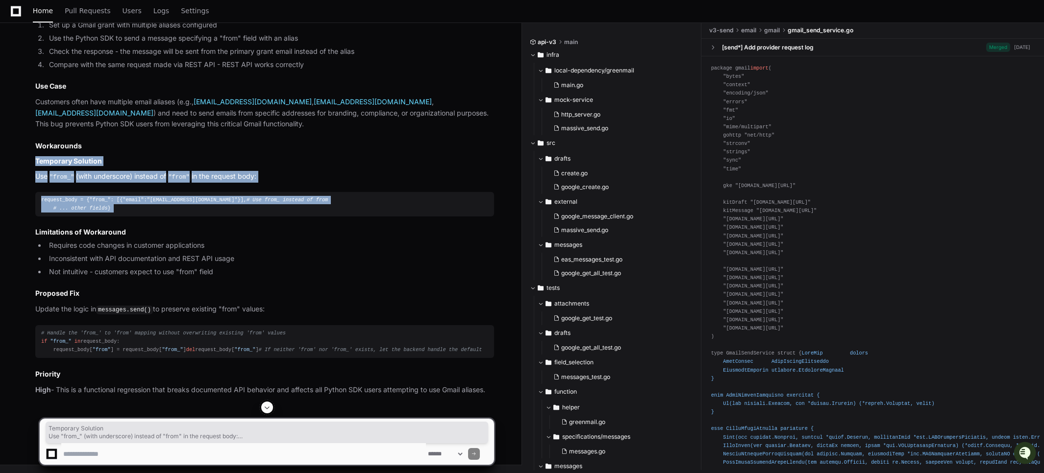
drag, startPoint x: 57, startPoint y: 218, endPoint x: 211, endPoint y: 278, distance: 165.7
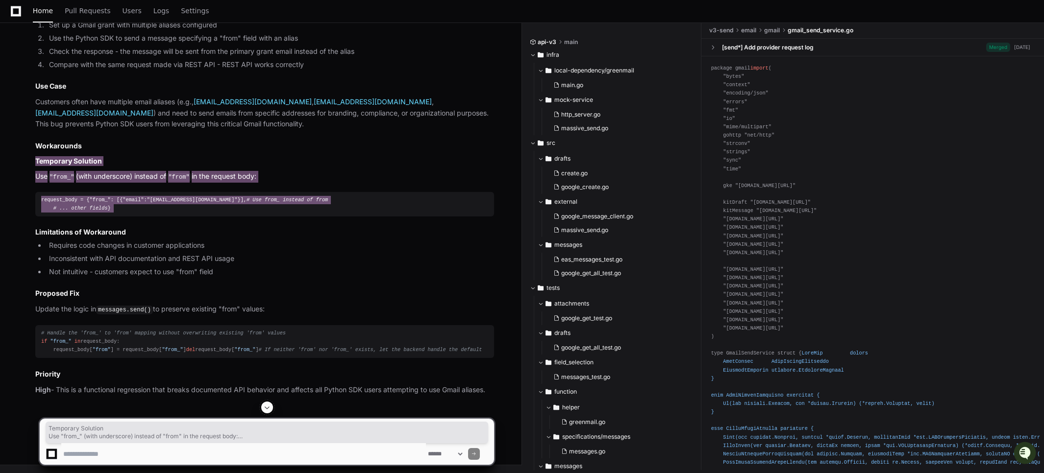
scroll to position [2923, 0]
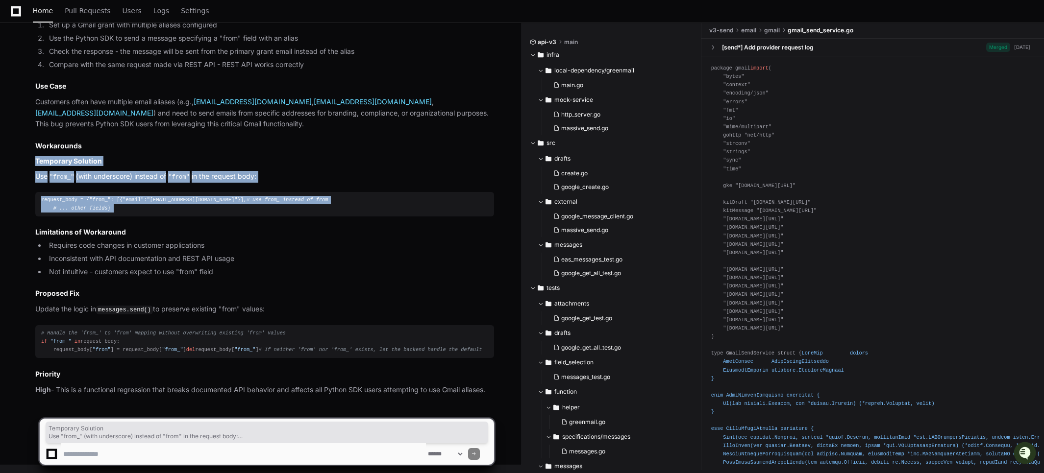
click at [41, 289] on h2 "Proposed Fix" at bounding box center [264, 294] width 459 height 10
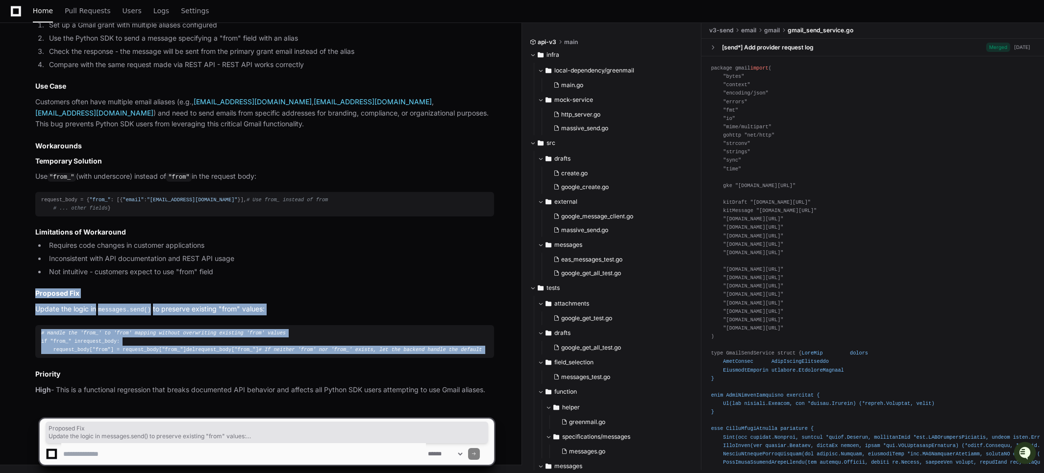
drag, startPoint x: 82, startPoint y: 284, endPoint x: 343, endPoint y: 359, distance: 271.7
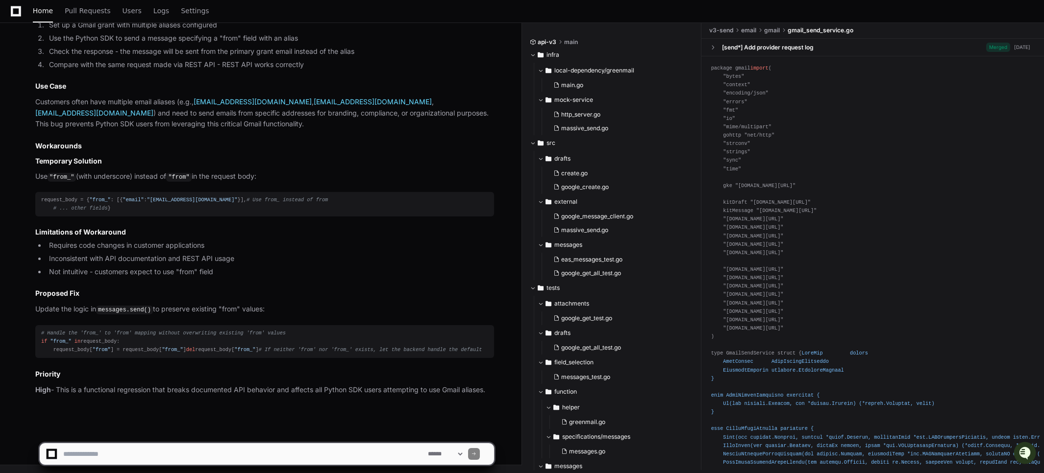
click at [299, 267] on li "Not intuitive - customers expect to use "from" field" at bounding box center [270, 272] width 448 height 11
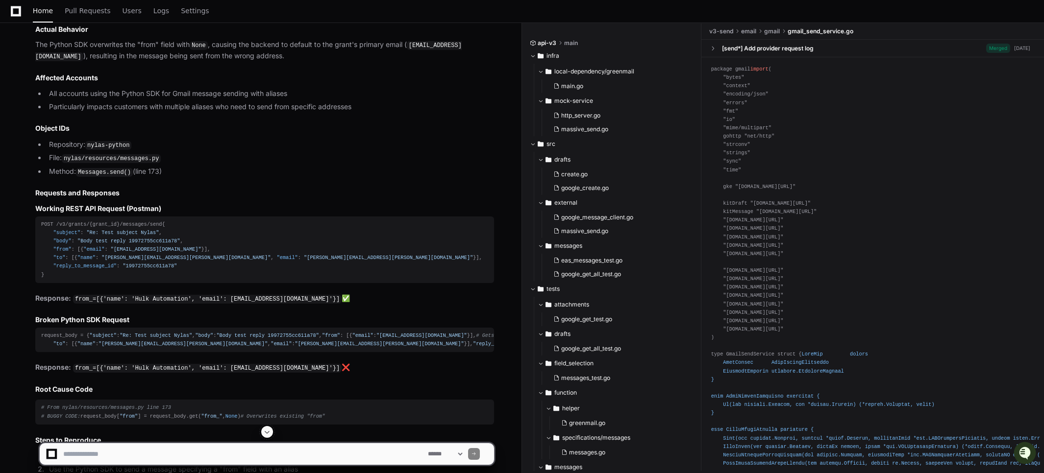
scroll to position [2208, 0]
click at [148, 178] on ul "Repository: nylas-python File: nylas/resources/messages.py Method: Messages.sen…" at bounding box center [264, 159] width 459 height 39
click at [146, 178] on li "Method: Messages.send() (line 173)" at bounding box center [270, 173] width 448 height 12
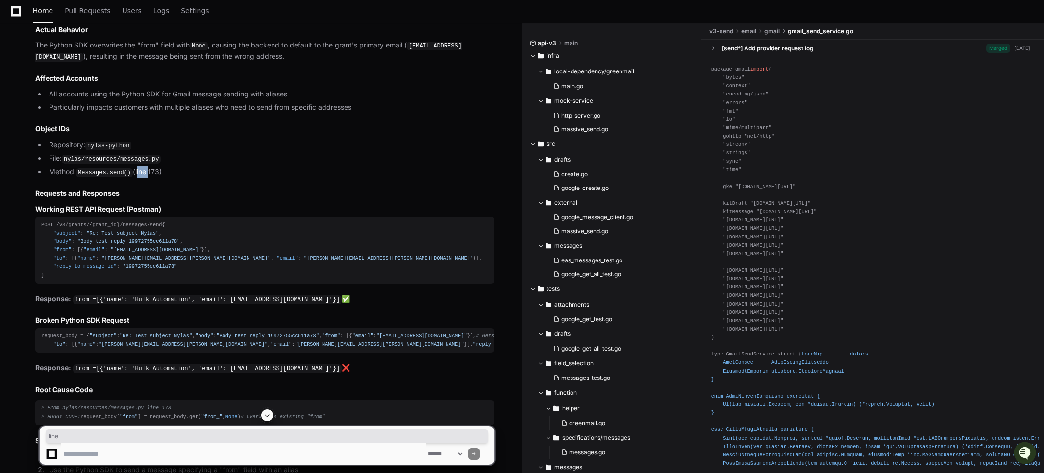
click at [146, 178] on li "Method: Messages.send() (line 173)" at bounding box center [270, 173] width 448 height 12
click at [115, 177] on code "Messages.send()" at bounding box center [104, 173] width 57 height 9
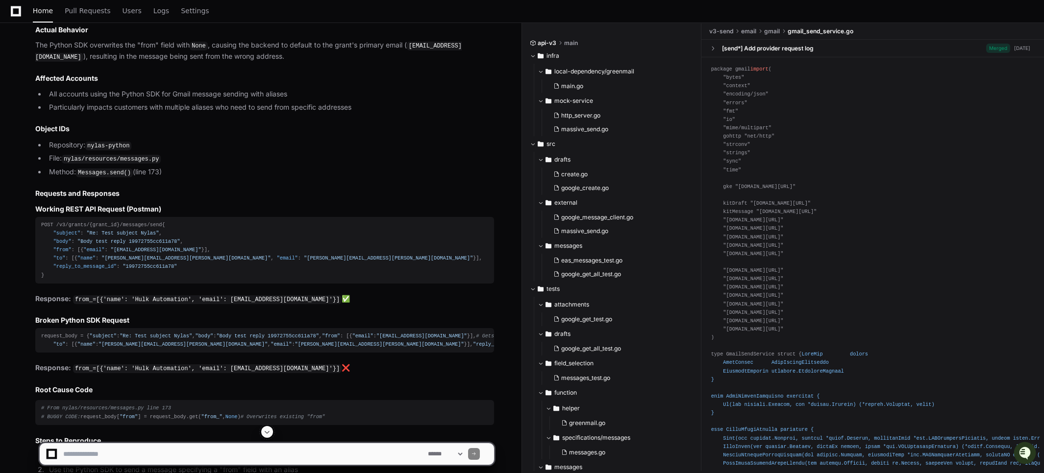
click at [119, 164] on code "nylas/resources/messages.py" at bounding box center [111, 159] width 99 height 9
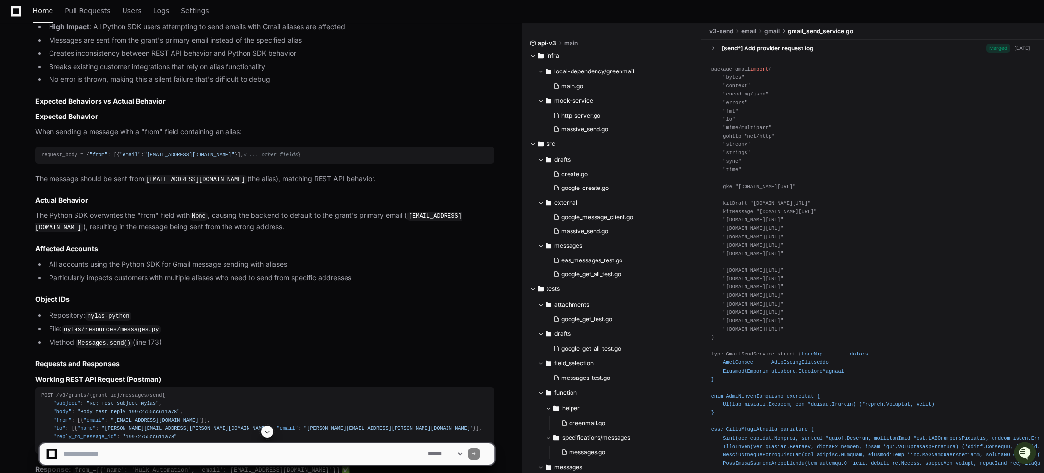
scroll to position [2022, 0]
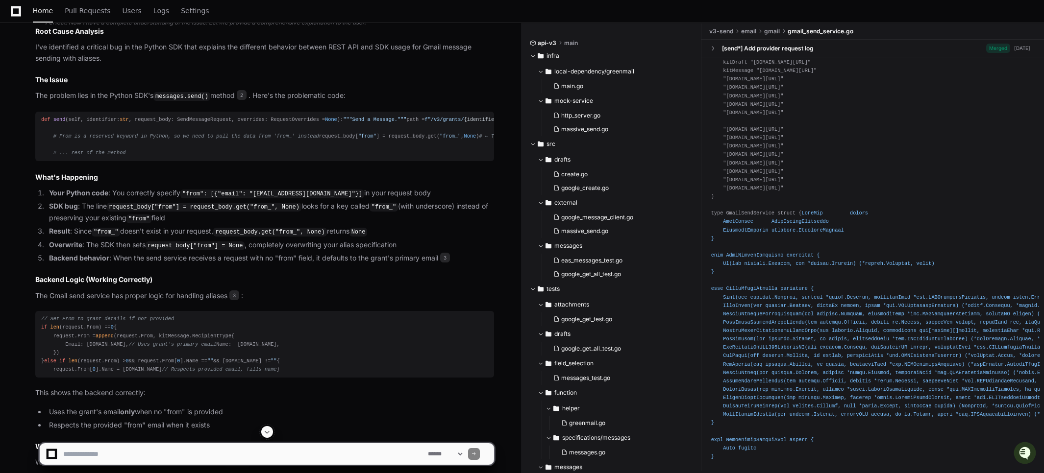
scroll to position [887, 0]
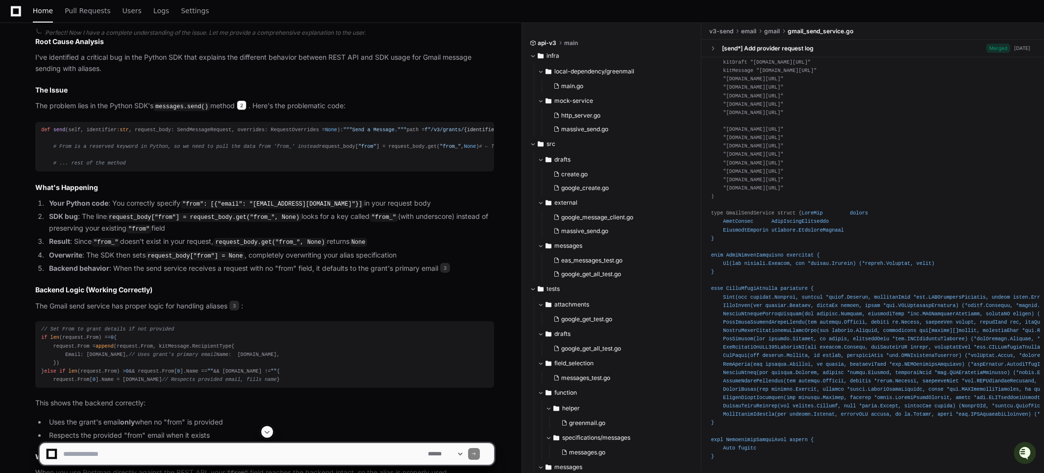
click at [246, 101] on span "2" at bounding box center [242, 105] width 10 height 10
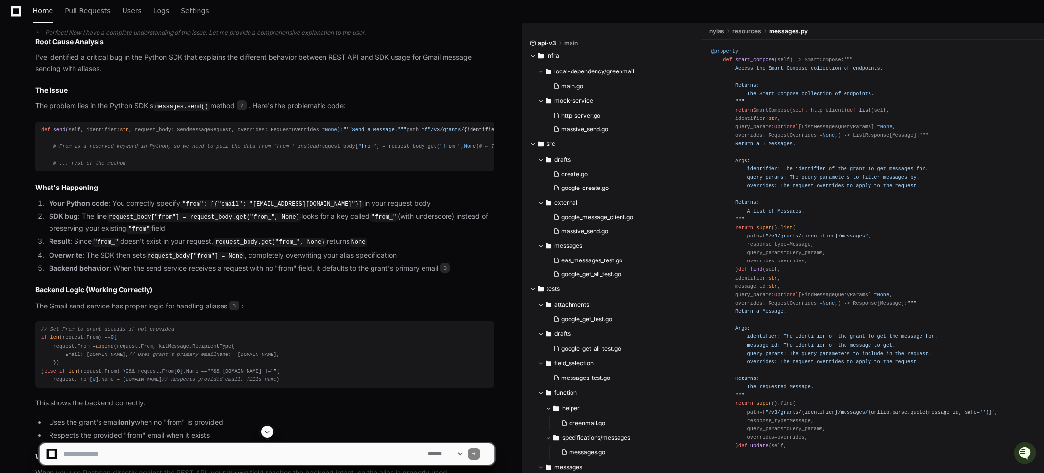
scroll to position [278, 0]
click at [44, 129] on span "def" at bounding box center [45, 130] width 9 height 6
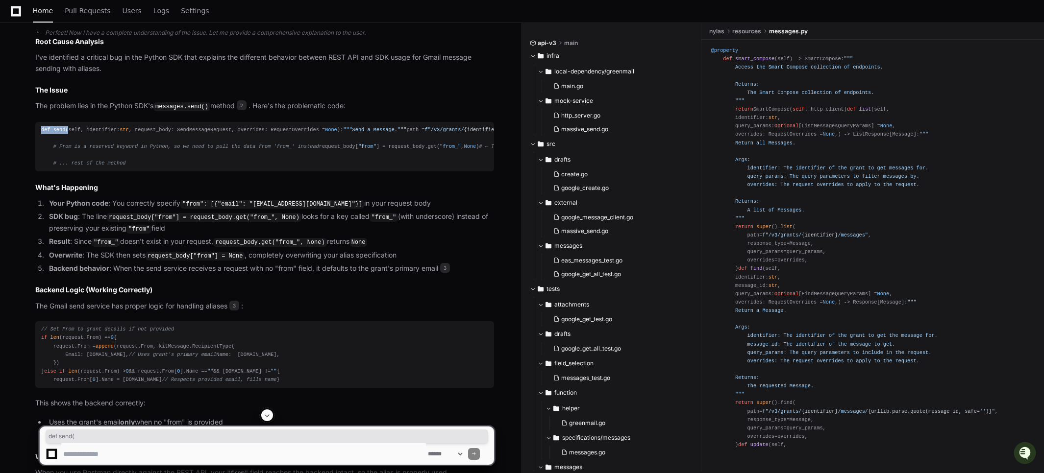
drag, startPoint x: 44, startPoint y: 129, endPoint x: 66, endPoint y: 129, distance: 21.6
click at [66, 129] on div "def send ( self, identifier: str , request_body: SendMessageRequest, overrides:…" at bounding box center [264, 147] width 447 height 42
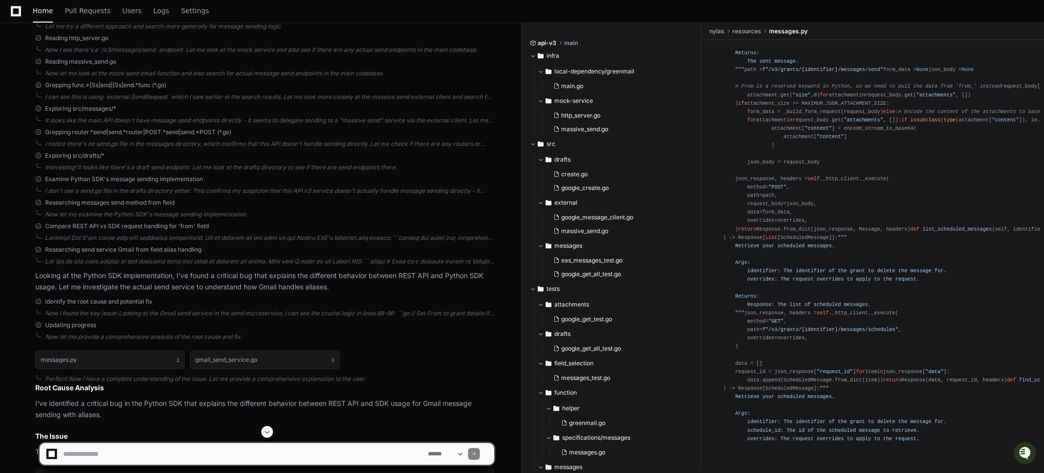
scroll to position [545, 0]
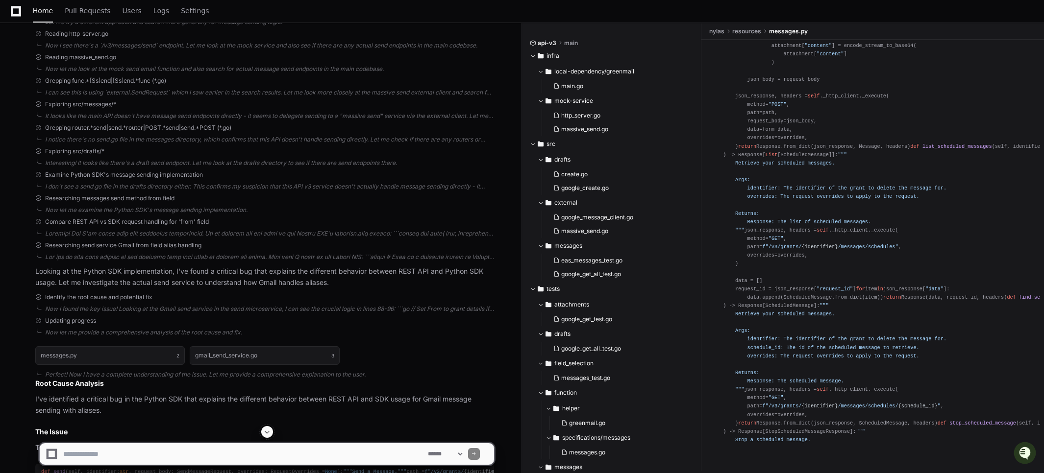
scroll to position [1151, 0]
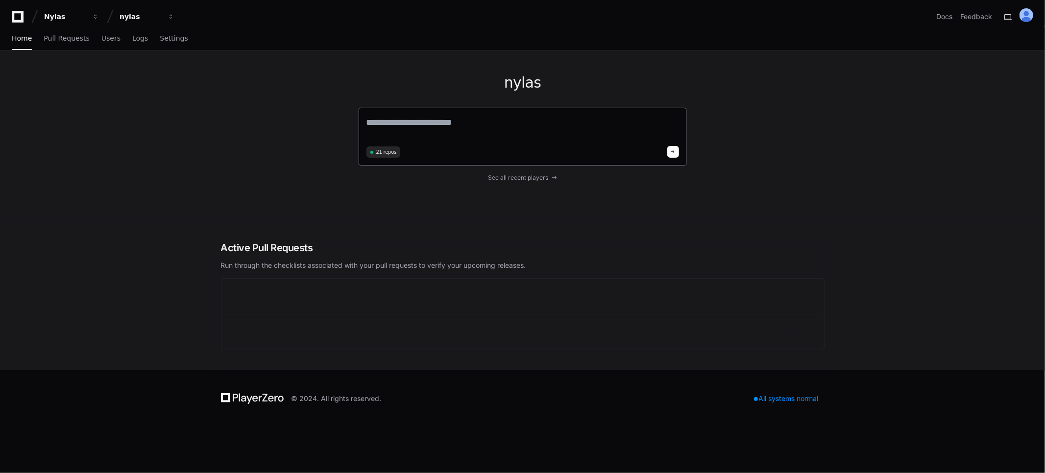
click at [375, 121] on textarea at bounding box center [523, 129] width 313 height 27
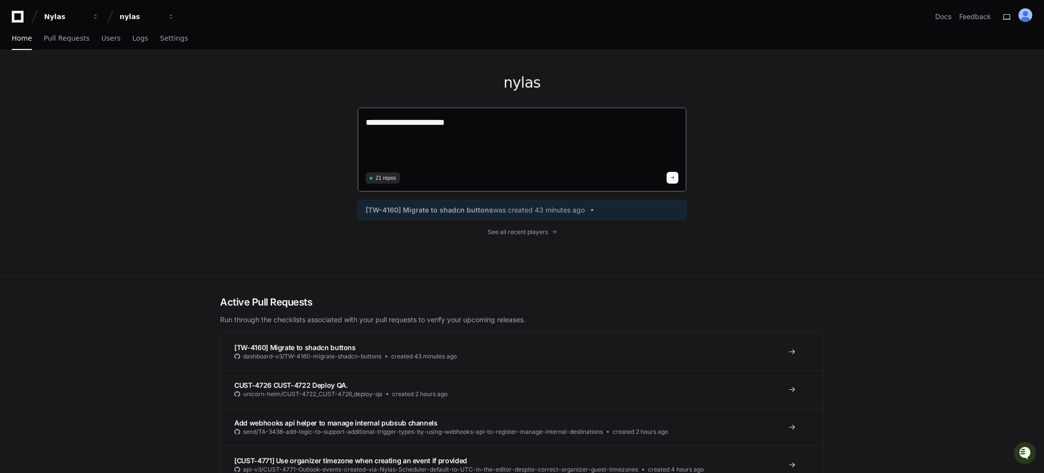
paste textarea "**********"
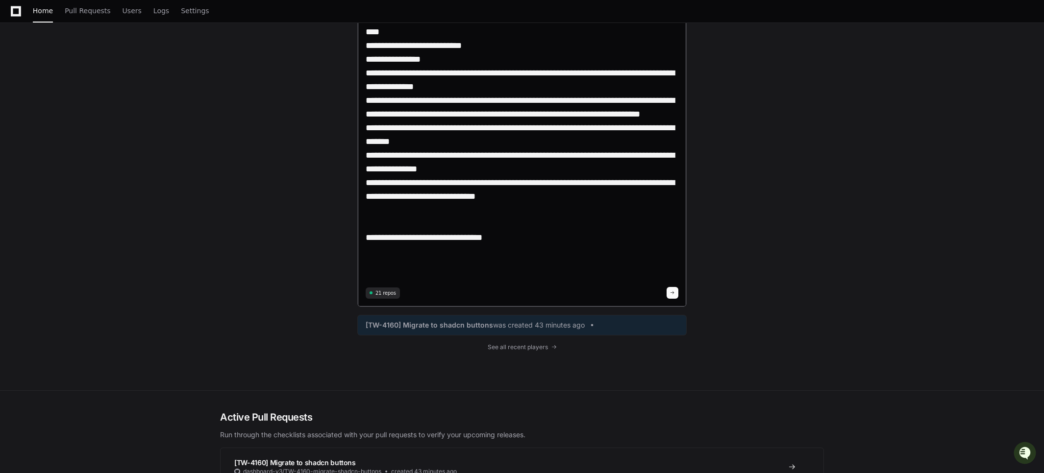
paste textarea "**********"
type textarea "**********"
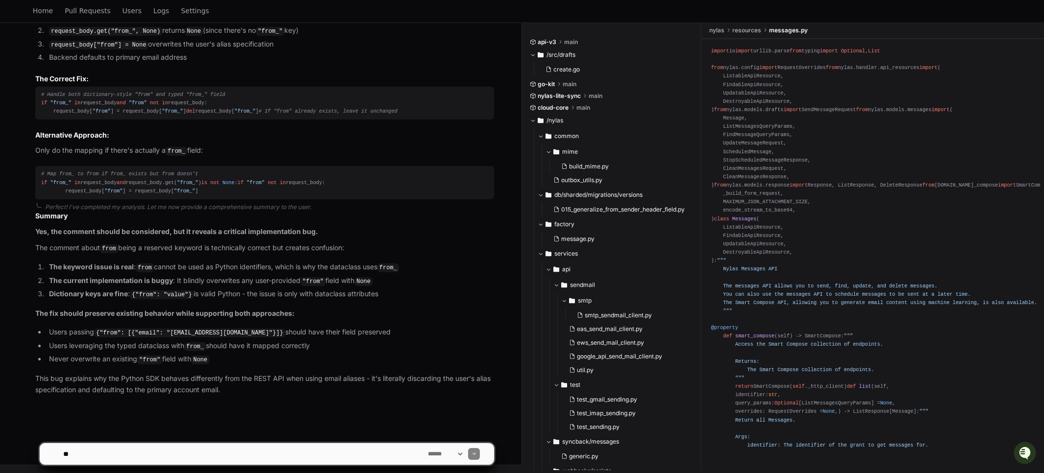
scroll to position [1311, 0]
drag, startPoint x: 304, startPoint y: 262, endPoint x: 215, endPoint y: 276, distance: 90.3
click at [304, 262] on article "Summary Yes, the comment should be considered, but it reveals a critical implem…" at bounding box center [264, 303] width 459 height 185
click at [147, 270] on code "from" at bounding box center [145, 268] width 18 height 9
click at [398, 271] on code "from_" at bounding box center [388, 268] width 22 height 9
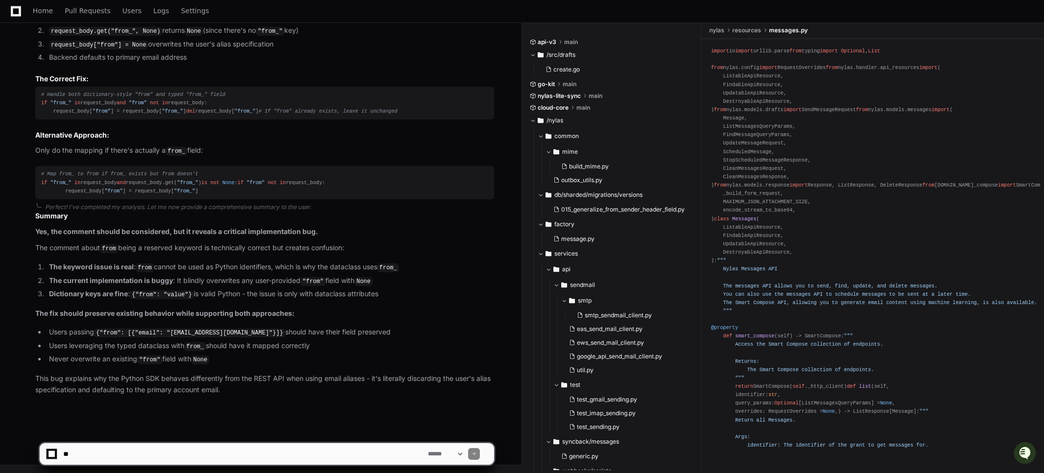
click at [193, 451] on textarea at bounding box center [243, 454] width 365 height 22
type textarea "**********"
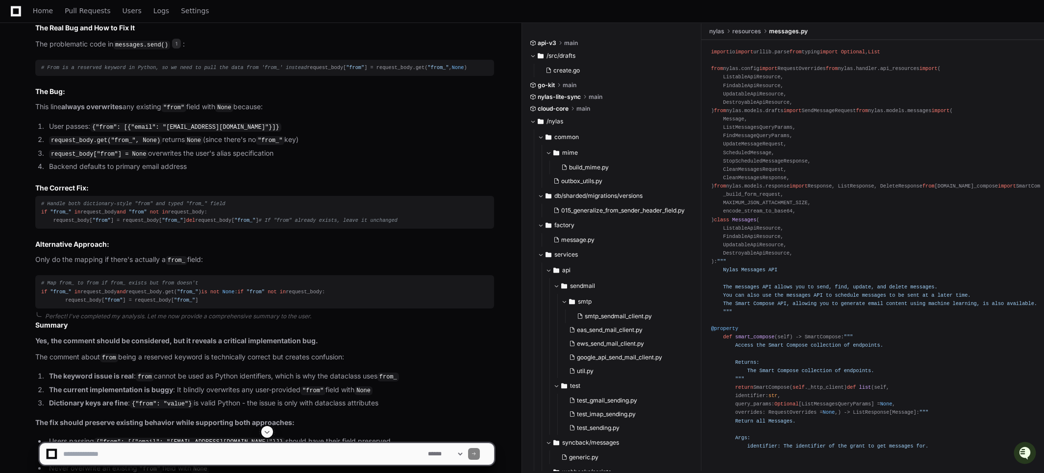
scroll to position [1161, 0]
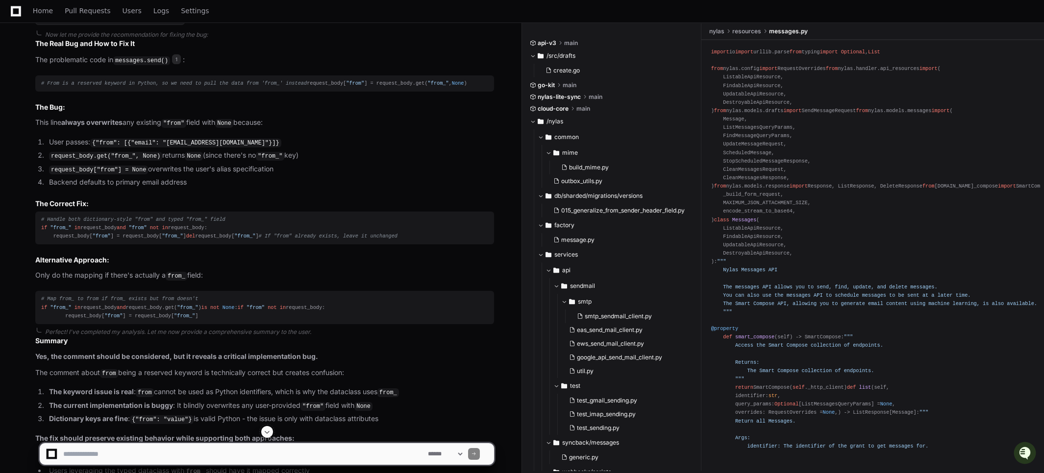
click at [194, 222] on span "# Handle both dictionary-style "from" and typed "from_" field" at bounding box center [133, 220] width 184 height 6
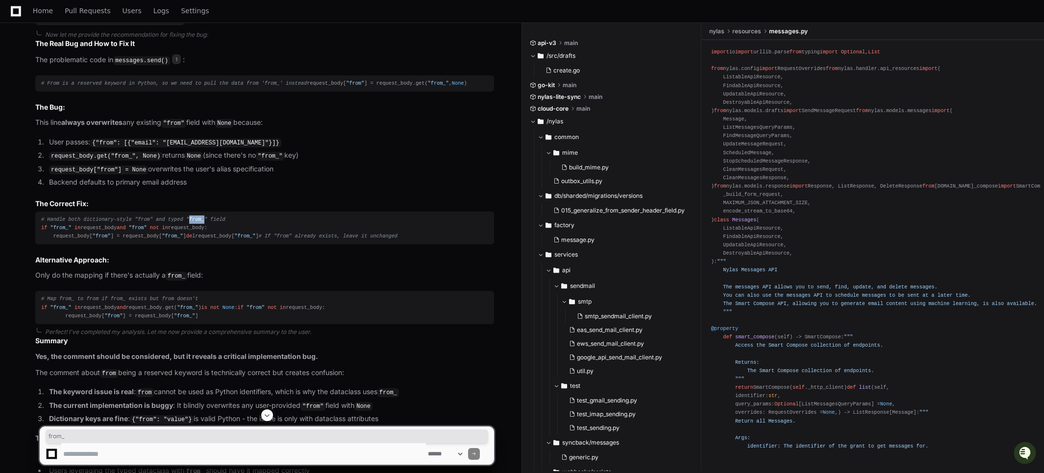
drag, startPoint x: 194, startPoint y: 222, endPoint x: 201, endPoint y: 223, distance: 8.0
click at [201, 222] on span "# Handle both dictionary-style "from" and typed "from_" field" at bounding box center [133, 220] width 184 height 6
copy span "from_"
click at [259, 239] on span "# If "from" already exists, leave it unchanged" at bounding box center [328, 236] width 139 height 6
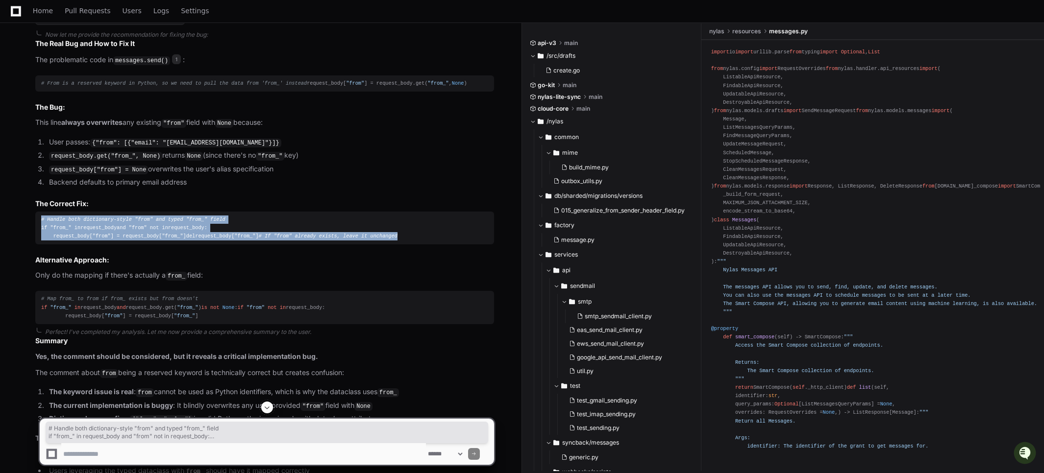
drag, startPoint x: 198, startPoint y: 254, endPoint x: 39, endPoint y: 222, distance: 162.9
click at [39, 222] on pre "# Handle both dictionary-style "from" and typed "from_" field if "from_" in req…" at bounding box center [264, 228] width 459 height 33
copy div "# Handle both dictionary-style "from" and typed "from_" field if "from_" in req…"
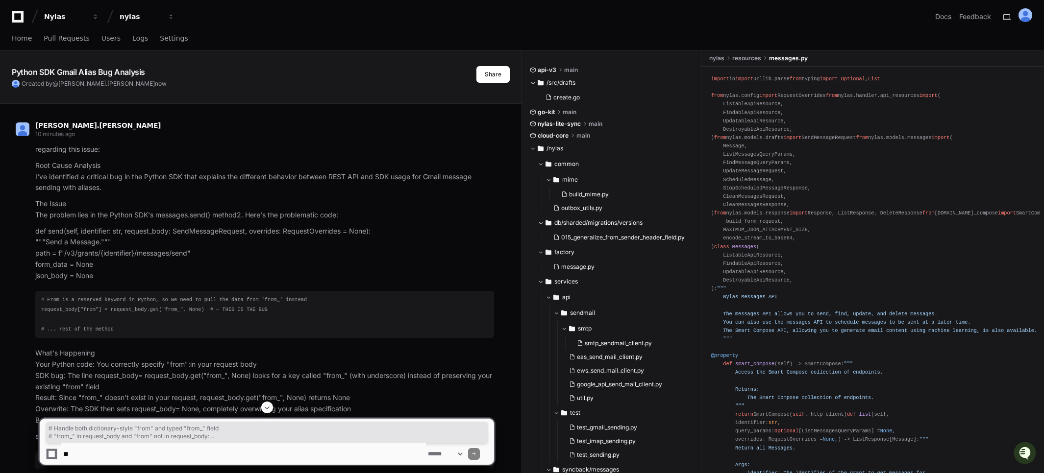
click at [40, 164] on p "Root Cause Analysis I've identified a critical bug in the Python SDK that expla…" at bounding box center [264, 176] width 459 height 33
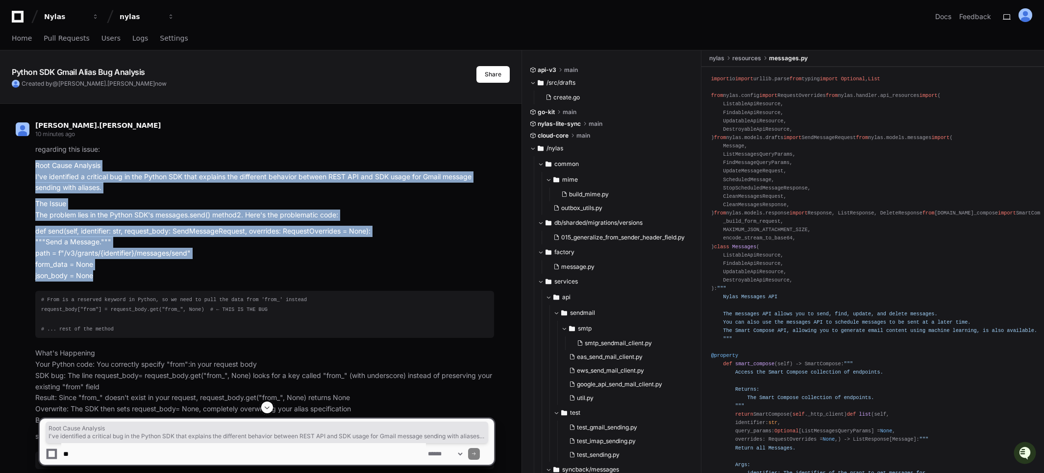
drag, startPoint x: 40, startPoint y: 164, endPoint x: 113, endPoint y: 274, distance: 132.2
click at [113, 274] on article "regarding this issue: Root Cause Analysis I've identified a critical bug in the…" at bounding box center [264, 306] width 459 height 325
copy article "Root Cause Analysis I've identified a critical bug in the Python SDK that expla…"
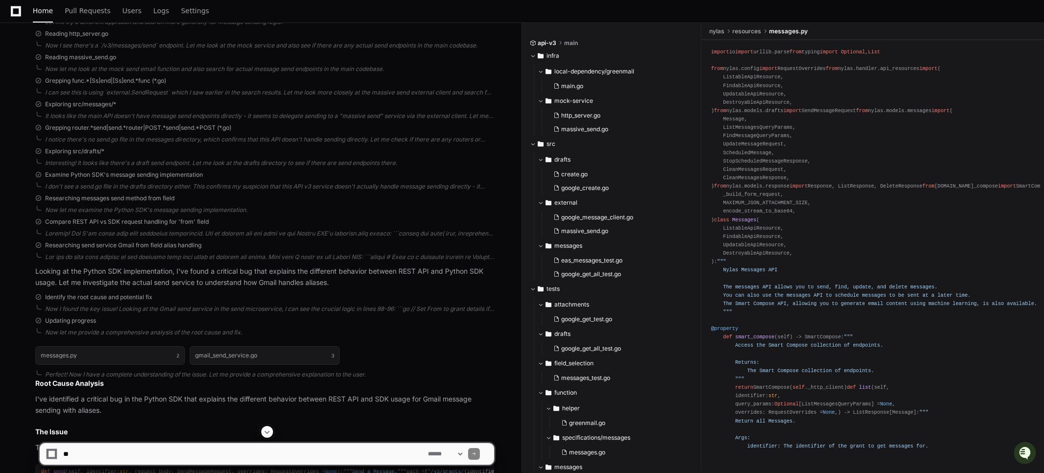
scroll to position [1151, 0]
